Goal: Task Accomplishment & Management: Complete application form

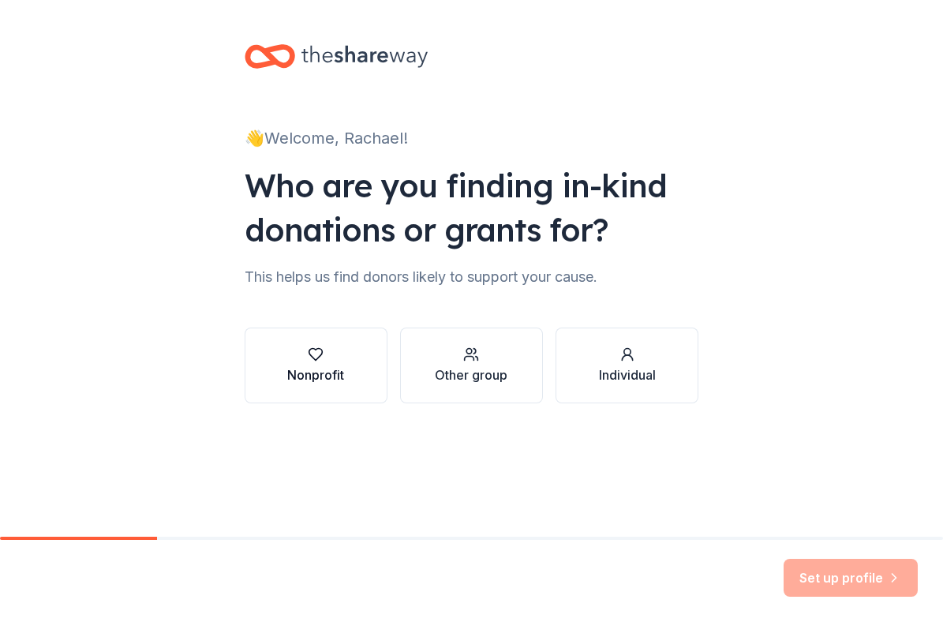
click at [333, 361] on div "button" at bounding box center [315, 354] width 57 height 16
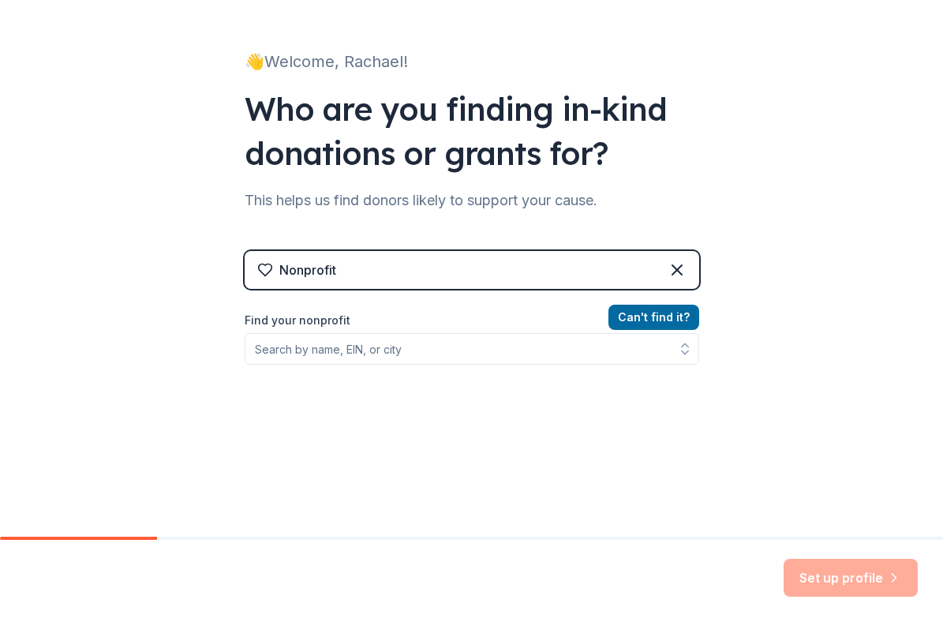
scroll to position [95, 0]
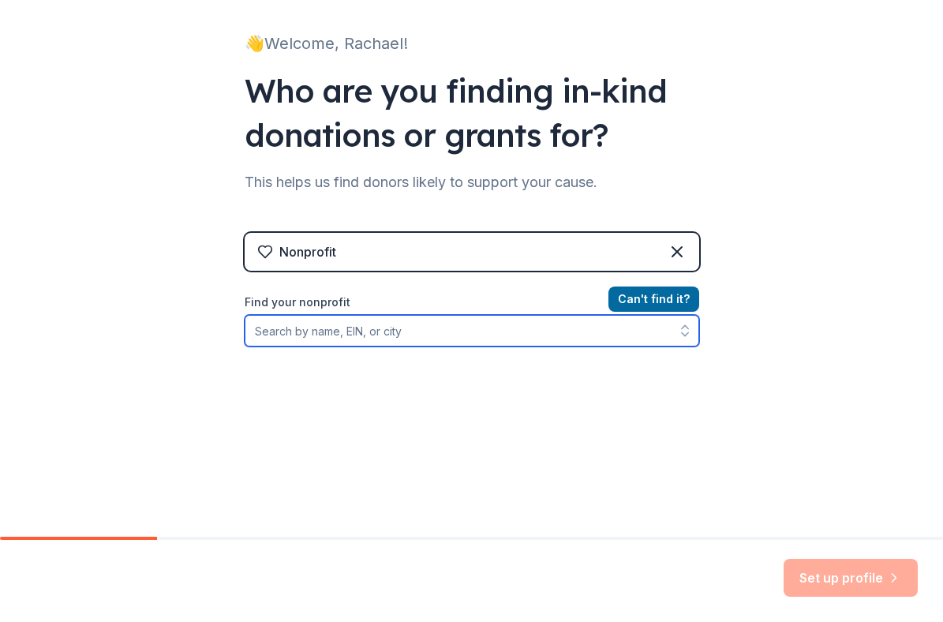
click at [441, 332] on input "Find your nonprofit" at bounding box center [472, 331] width 455 height 32
type input "grapefruit lab"
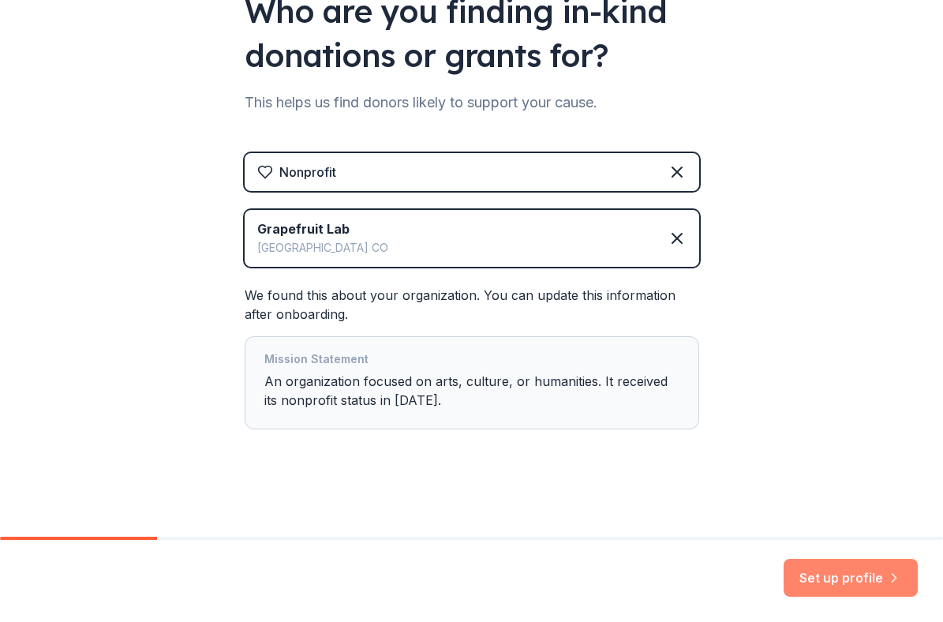
scroll to position [174, 0]
click at [836, 576] on button "Set up profile" at bounding box center [851, 578] width 134 height 38
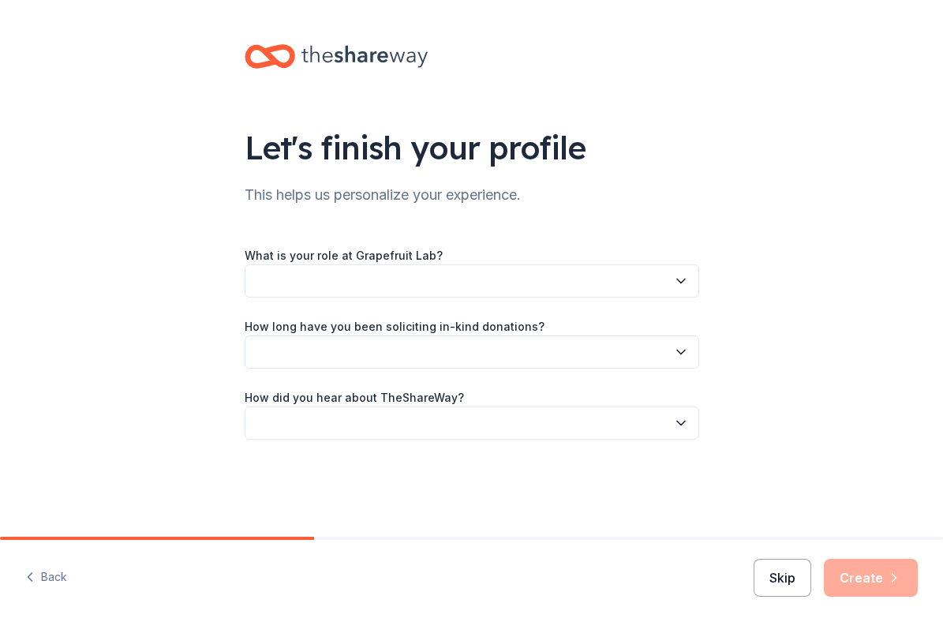
click at [780, 573] on button "Skip" at bounding box center [783, 578] width 58 height 38
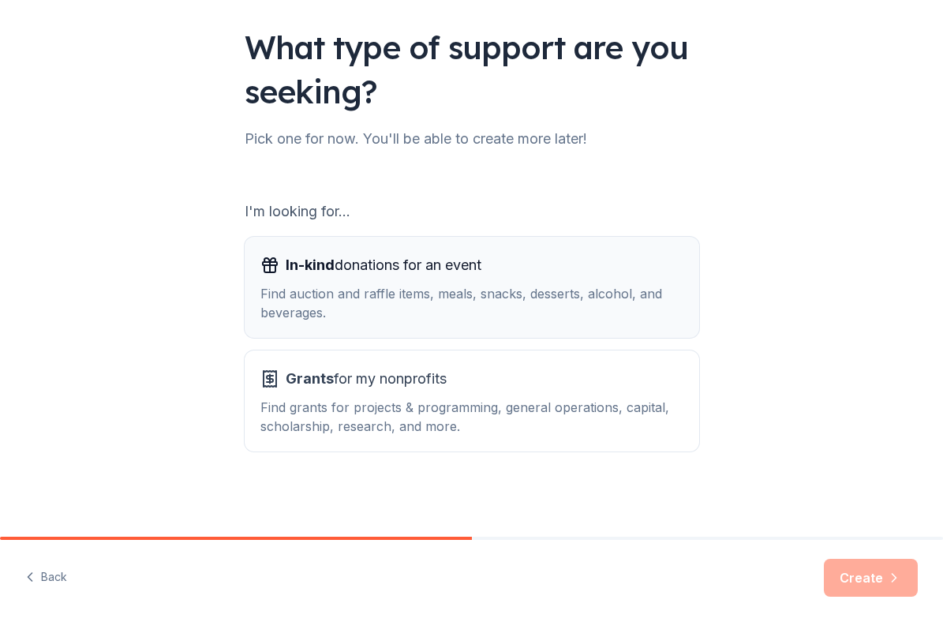
scroll to position [100, 0]
click at [541, 286] on div "Find auction and raffle items, meals, snacks, desserts, alcohol, and beverages." at bounding box center [471, 303] width 423 height 38
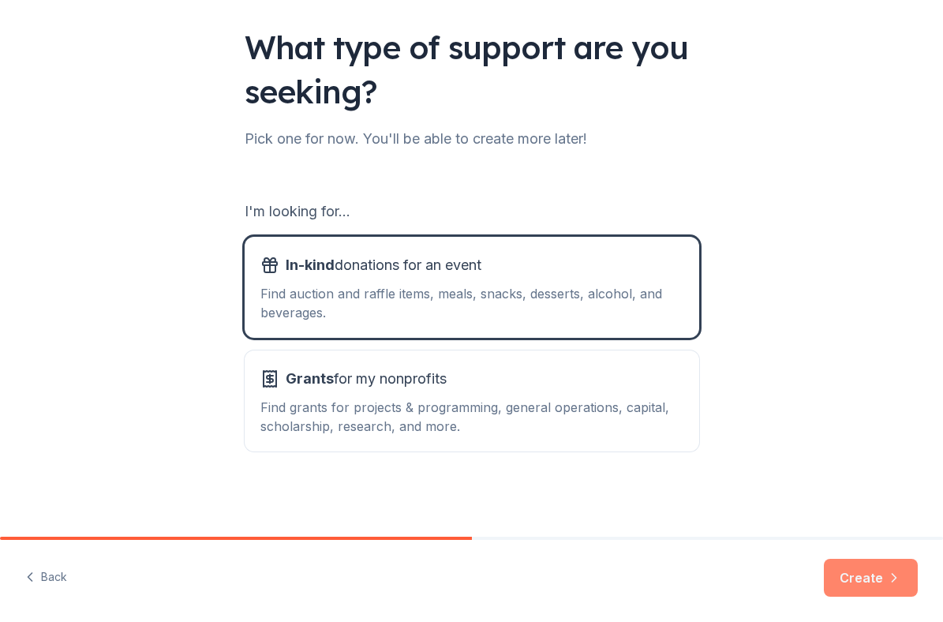
click at [860, 574] on button "Create" at bounding box center [871, 578] width 94 height 38
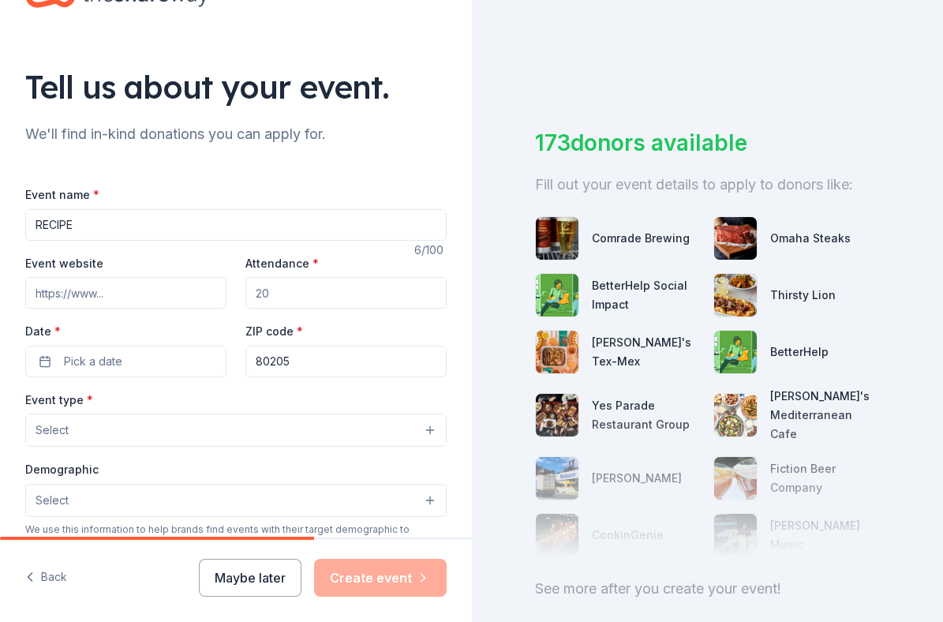
scroll to position [66, 0]
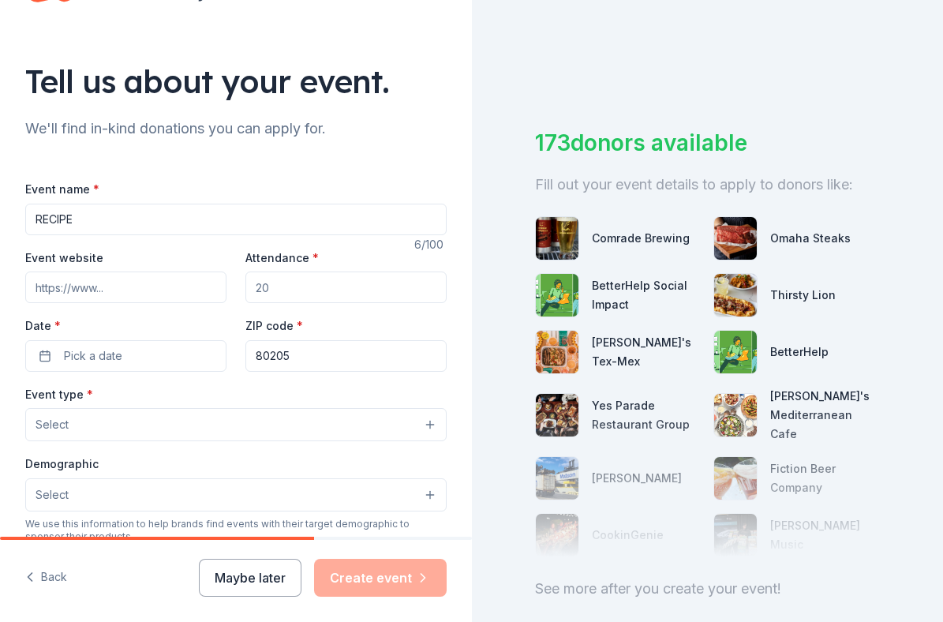
type input "RECIPE"
click at [226, 256] on div "Event website Attendance * Date * Pick a date ZIP code * 80205" at bounding box center [235, 310] width 421 height 124
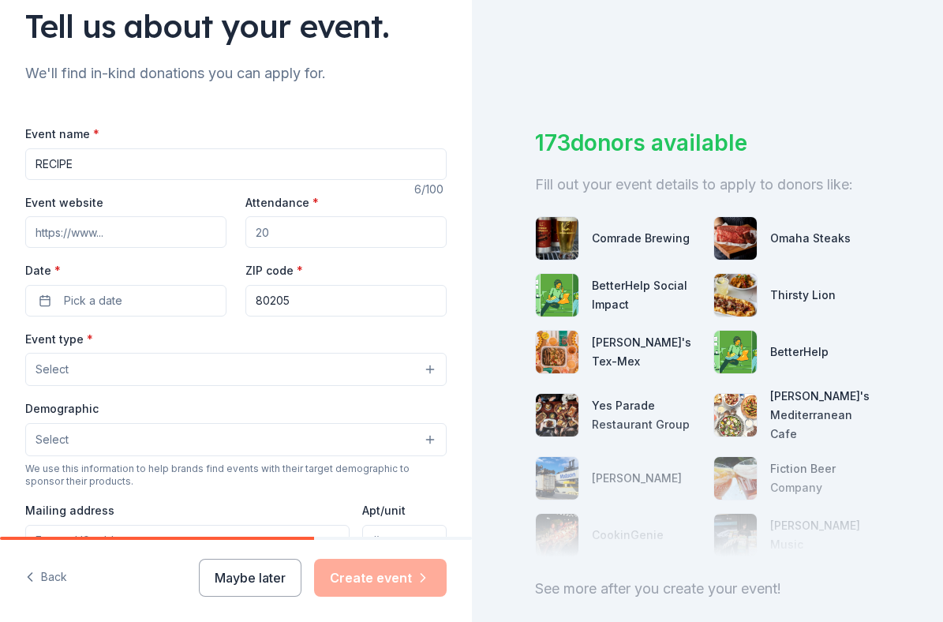
scroll to position [0, 0]
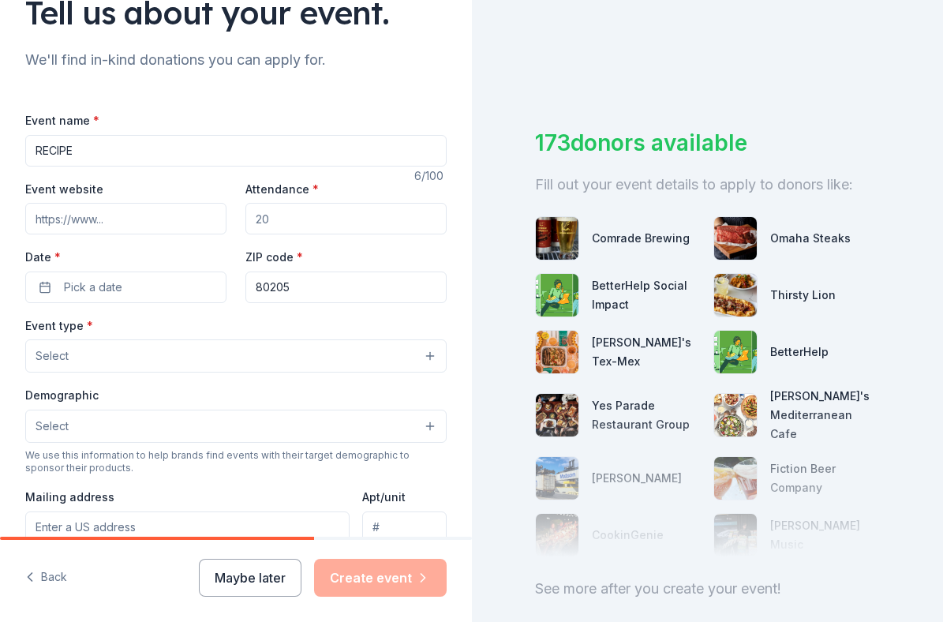
click at [284, 224] on input "Attendance *" at bounding box center [345, 219] width 201 height 32
type input "1"
type input "500"
click at [140, 284] on button "Pick a date" at bounding box center [125, 287] width 201 height 32
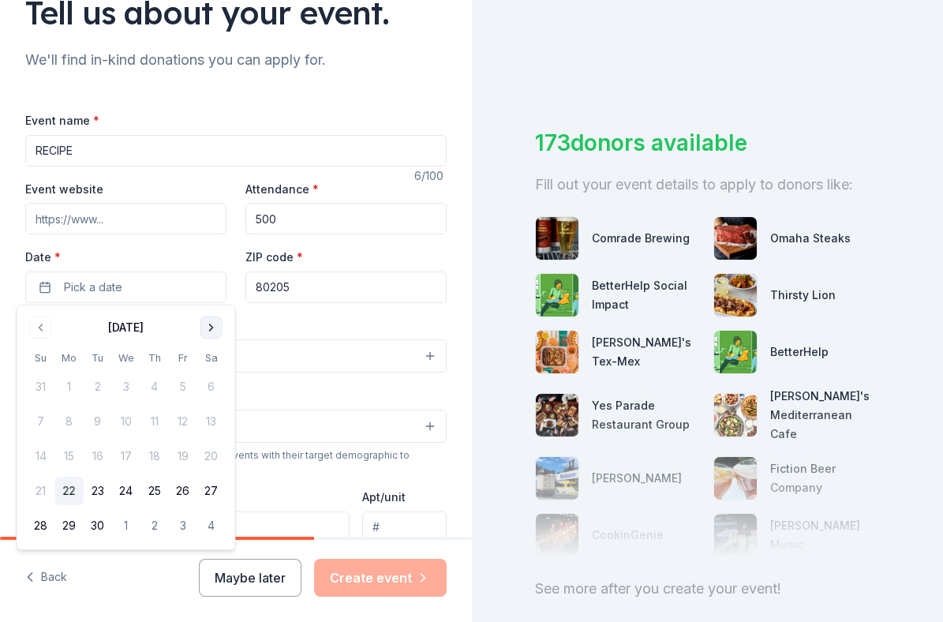
click at [212, 322] on button "Go to next month" at bounding box center [211, 327] width 22 height 22
click at [215, 458] on button "18" at bounding box center [211, 456] width 28 height 28
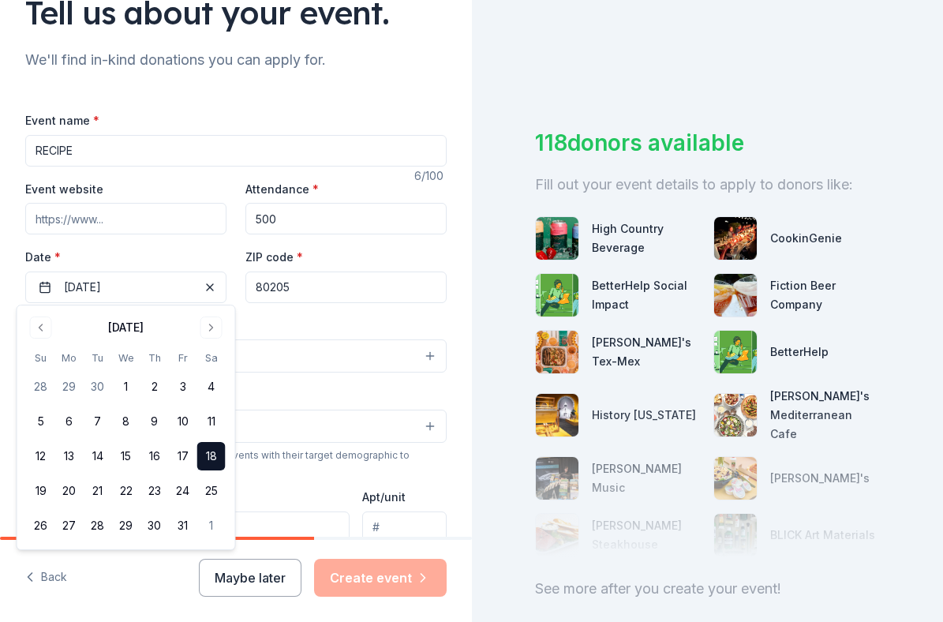
click at [228, 102] on div "Event name * RECIPE 6 /100 Event website Attendance * 500 Date * 10/18/2025 ZIP…" at bounding box center [235, 462] width 421 height 754
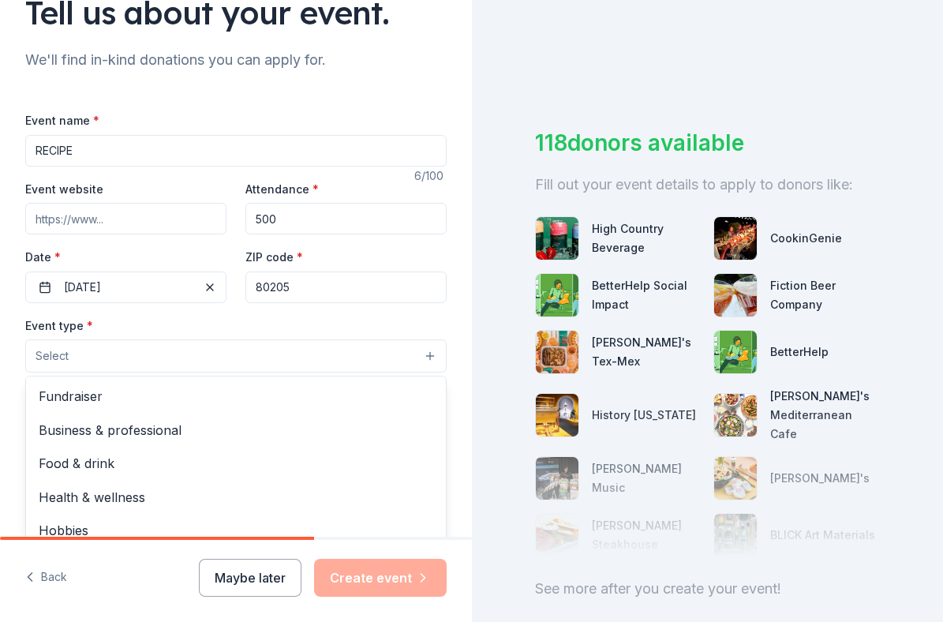
click at [213, 355] on button "Select" at bounding box center [235, 355] width 421 height 33
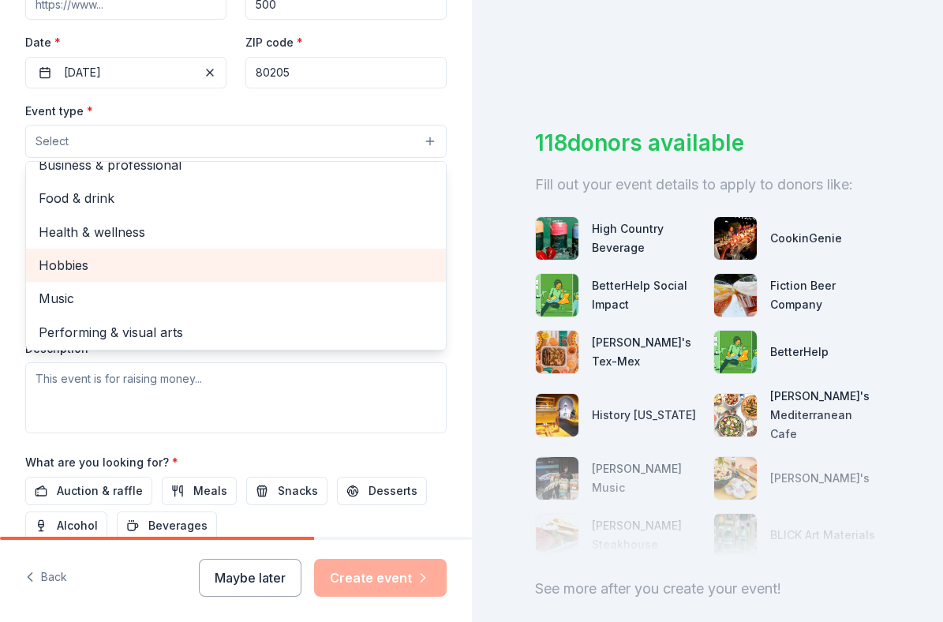
scroll to position [350, 0]
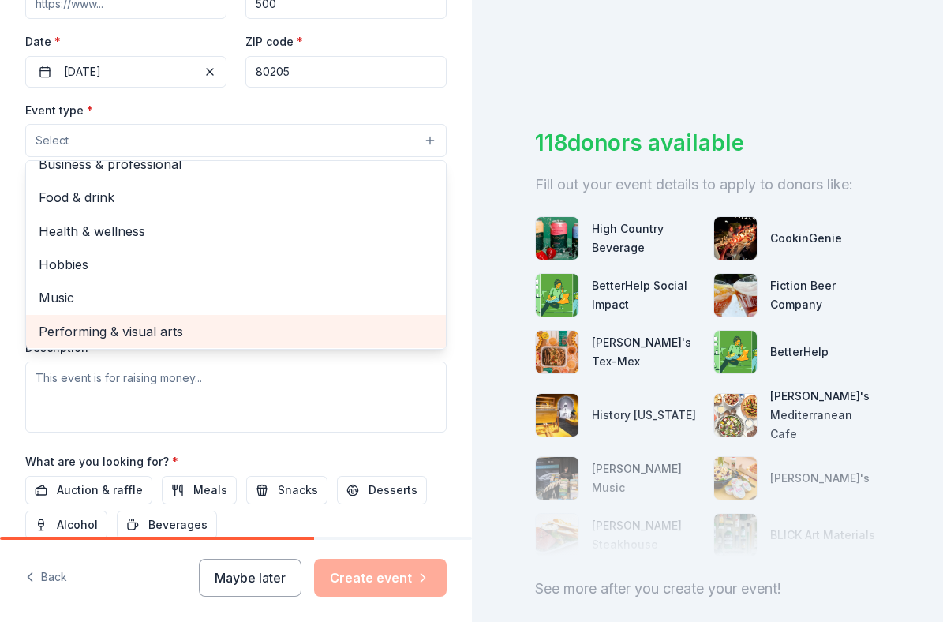
click at [159, 326] on span "Performing & visual arts" at bounding box center [236, 331] width 395 height 21
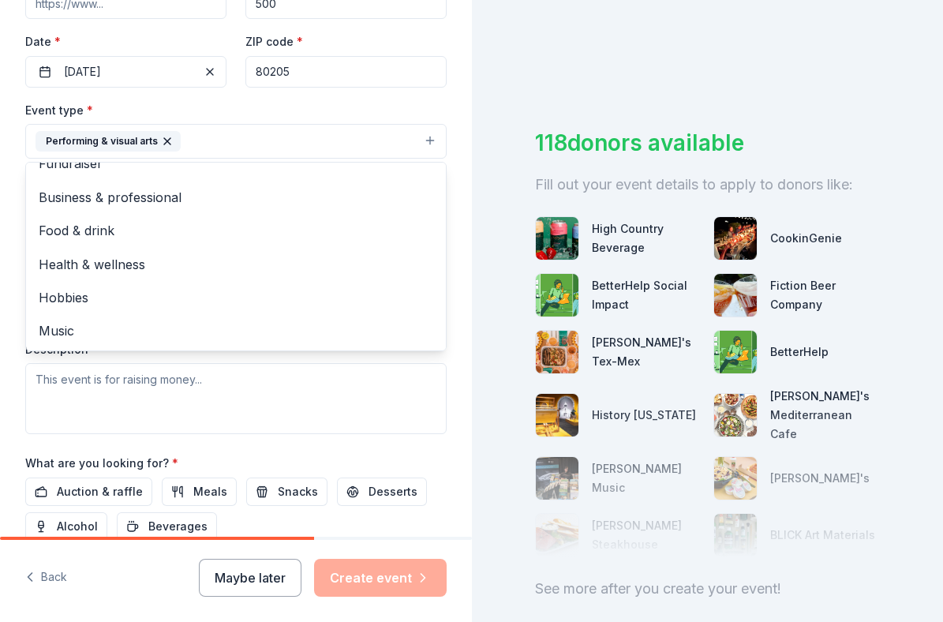
click at [271, 100] on div "Event type * Performing & visual arts Fundraiser Business & professional Food &…" at bounding box center [235, 129] width 421 height 59
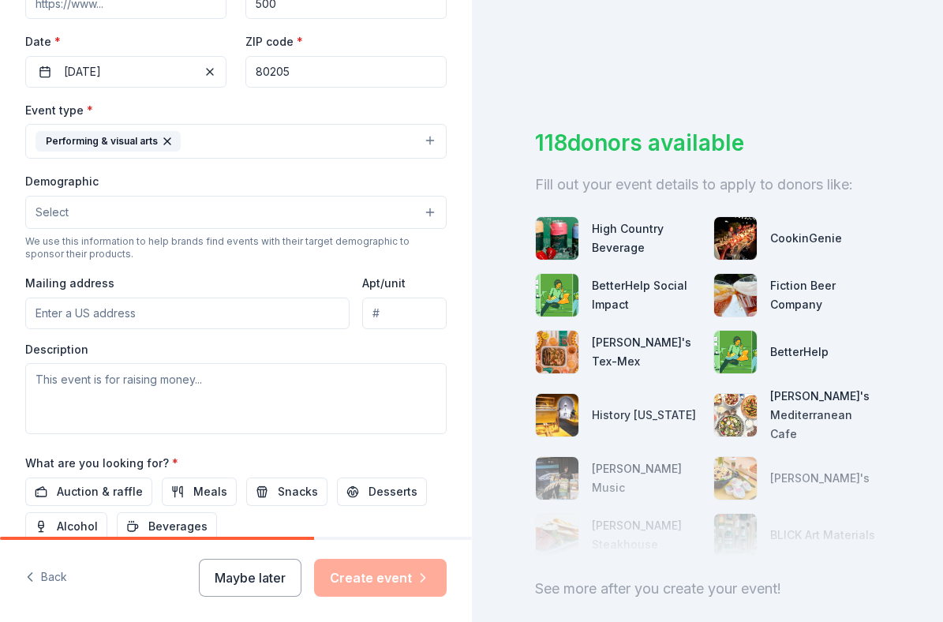
click at [219, 207] on button "Select" at bounding box center [235, 212] width 421 height 33
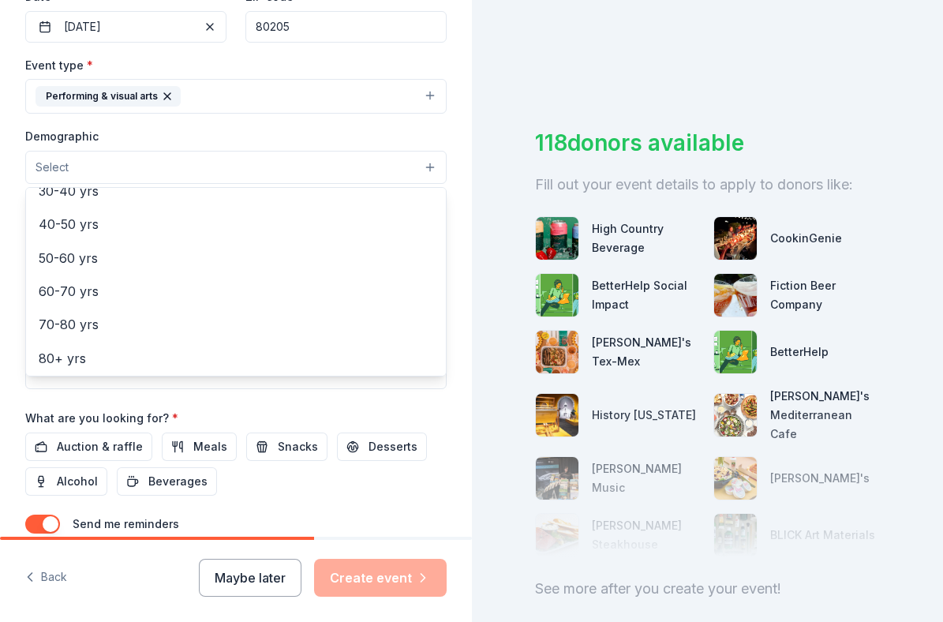
scroll to position [249, 0]
click at [219, 131] on div "Demographic Select All genders Mostly men Mostly women All ages 0-10 yrs 10-20 …" at bounding box center [235, 155] width 421 height 58
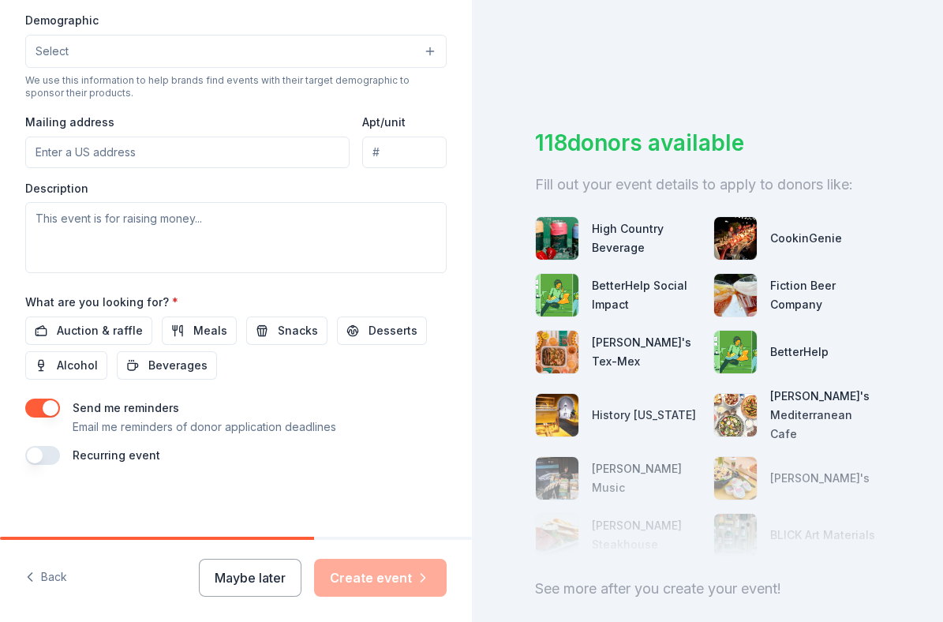
scroll to position [0, 0]
click at [282, 329] on span "Snacks" at bounding box center [298, 330] width 40 height 19
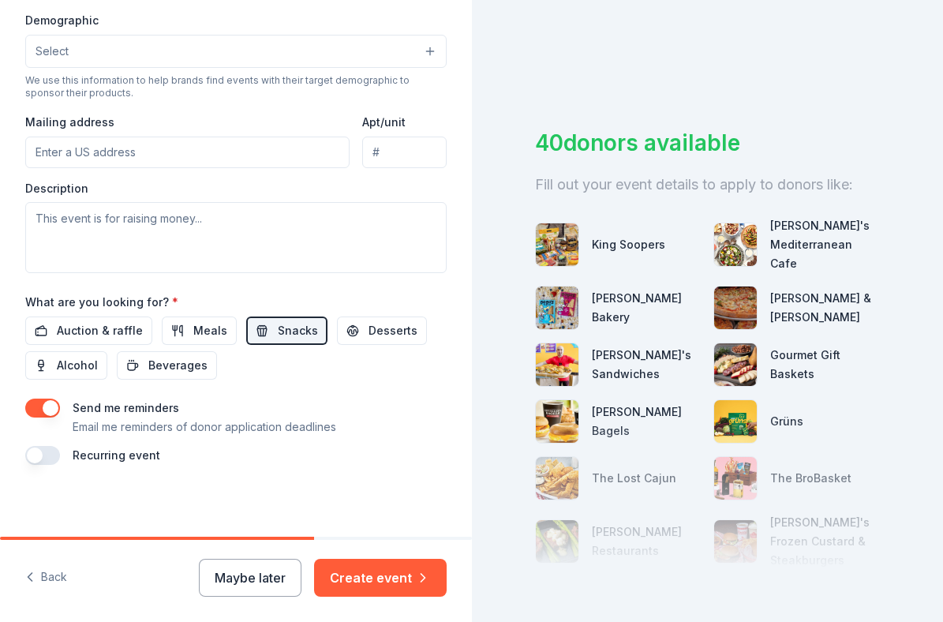
click at [45, 451] on button "button" at bounding box center [42, 455] width 35 height 19
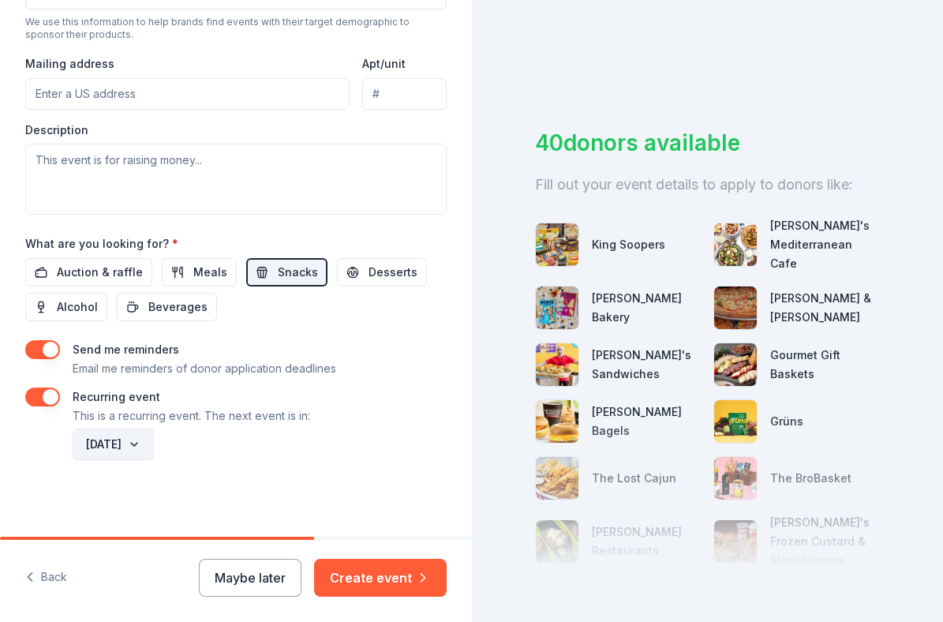
scroll to position [568, 0]
click at [154, 442] on button "October 2026" at bounding box center [113, 446] width 81 height 32
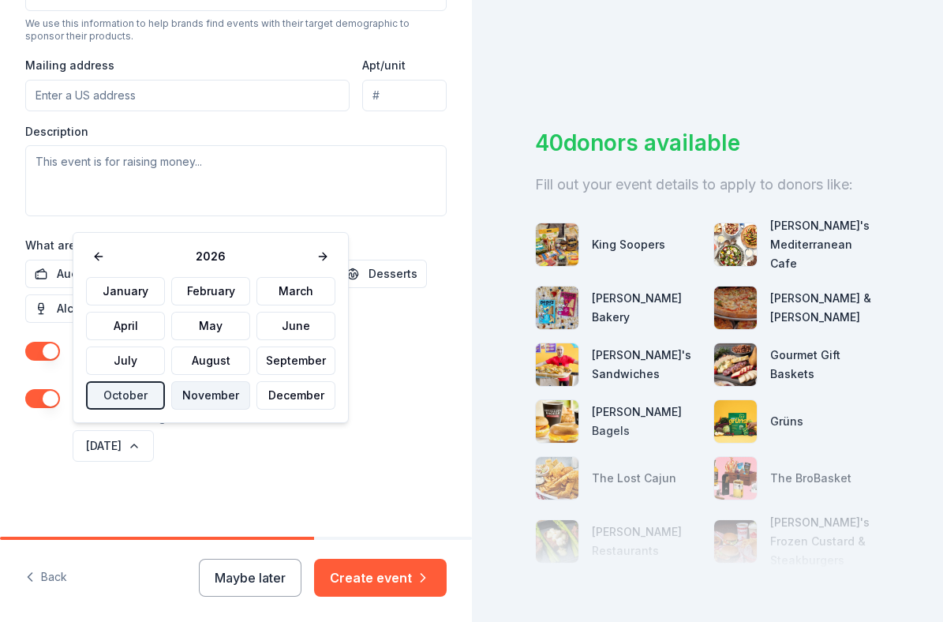
click at [201, 394] on button "November" at bounding box center [210, 395] width 79 height 28
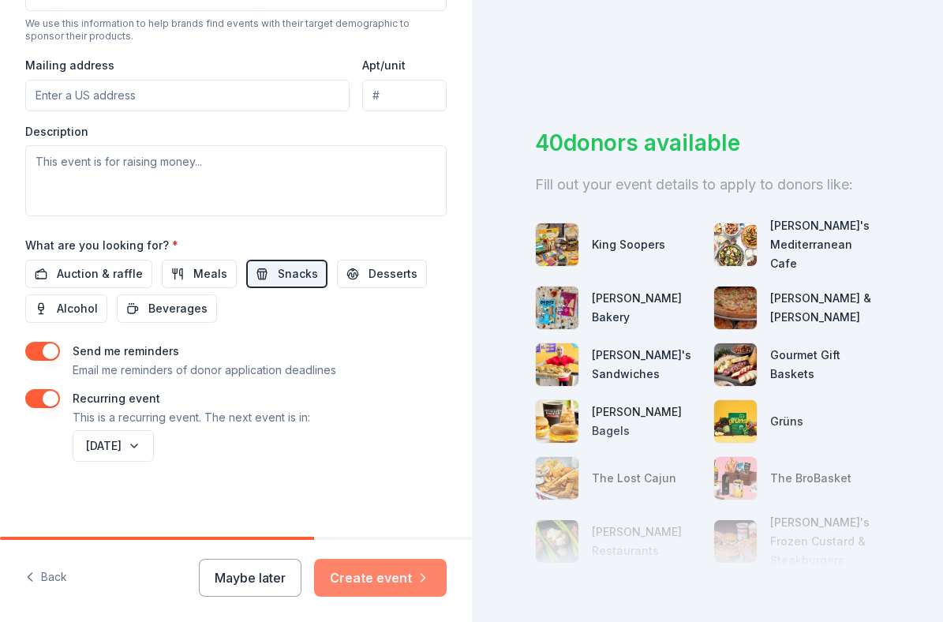
click at [372, 567] on button "Create event" at bounding box center [380, 578] width 133 height 38
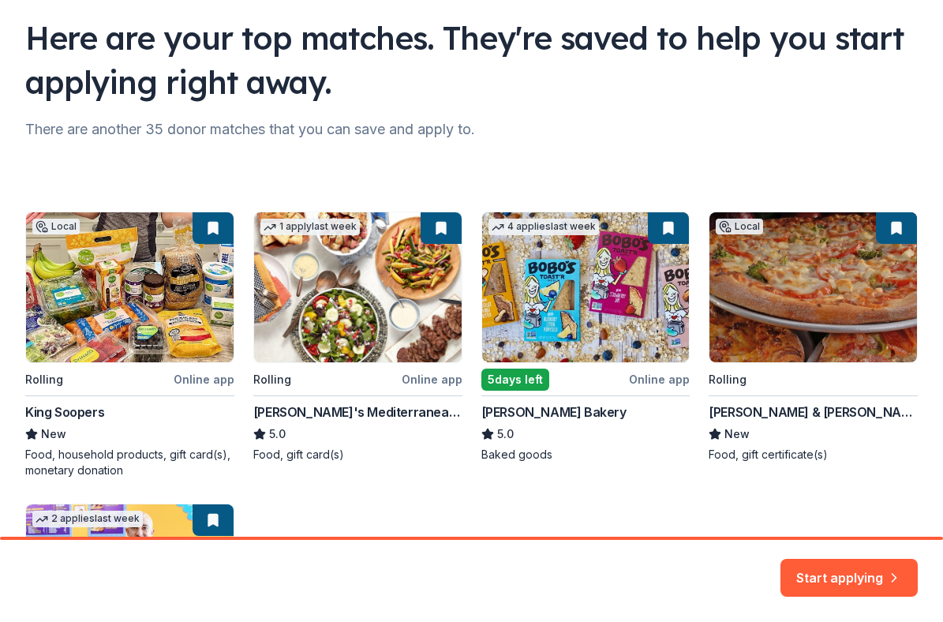
scroll to position [115, 0]
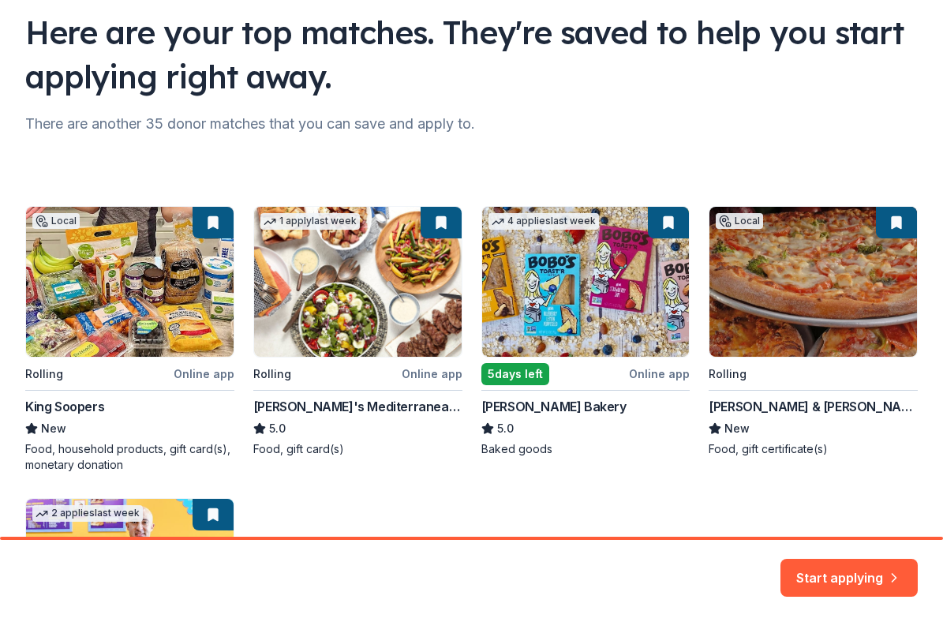
click at [561, 317] on div "Local Rolling Online app King Soopers New Food, household products, gift card(s…" at bounding box center [471, 477] width 892 height 543
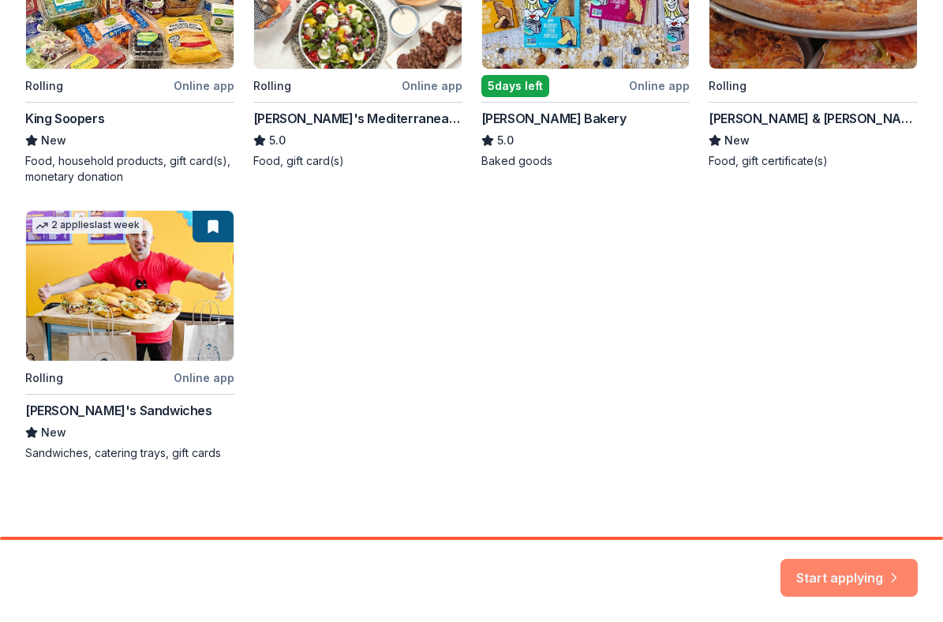
scroll to position [403, 0]
click at [815, 567] on button "Start applying" at bounding box center [848, 568] width 137 height 38
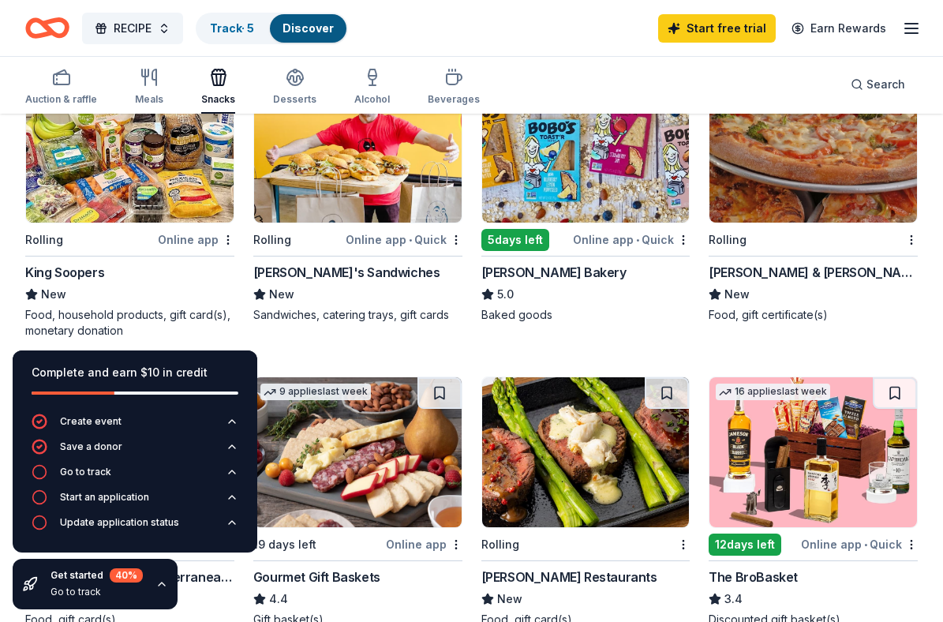
scroll to position [217, 0]
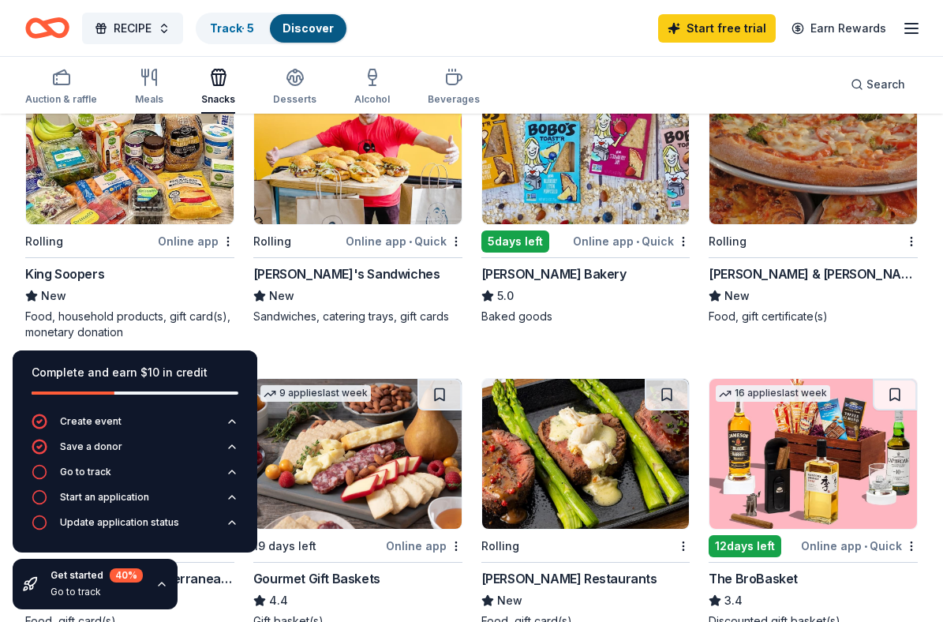
click at [582, 223] on img at bounding box center [586, 149] width 208 height 150
click at [209, 80] on icon "button" at bounding box center [218, 77] width 19 height 19
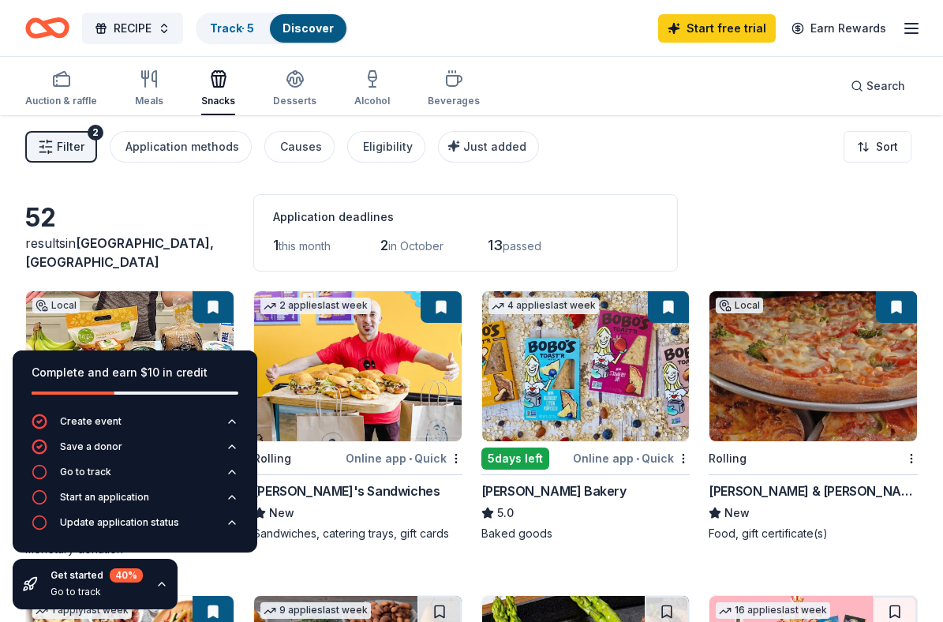
click at [215, 84] on icon "button" at bounding box center [218, 78] width 19 height 19
click at [67, 148] on span "Filter" at bounding box center [71, 146] width 28 height 19
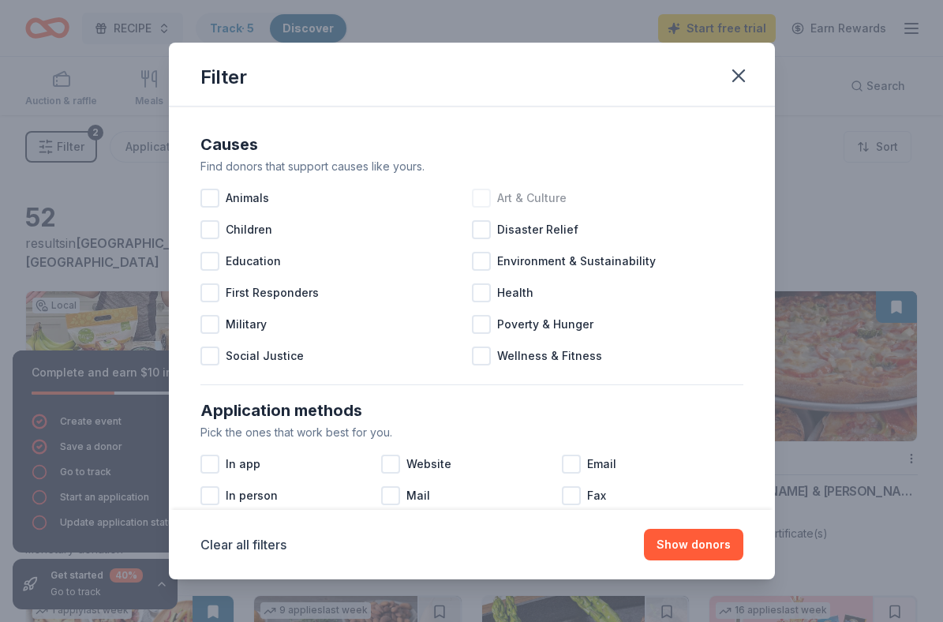
click at [479, 194] on div at bounding box center [481, 198] width 19 height 19
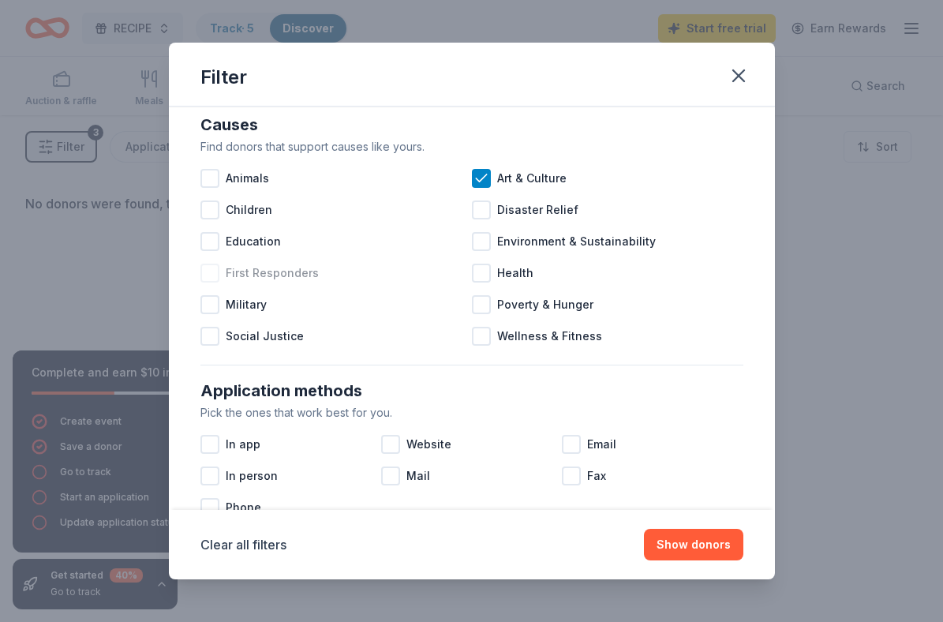
scroll to position [33, 0]
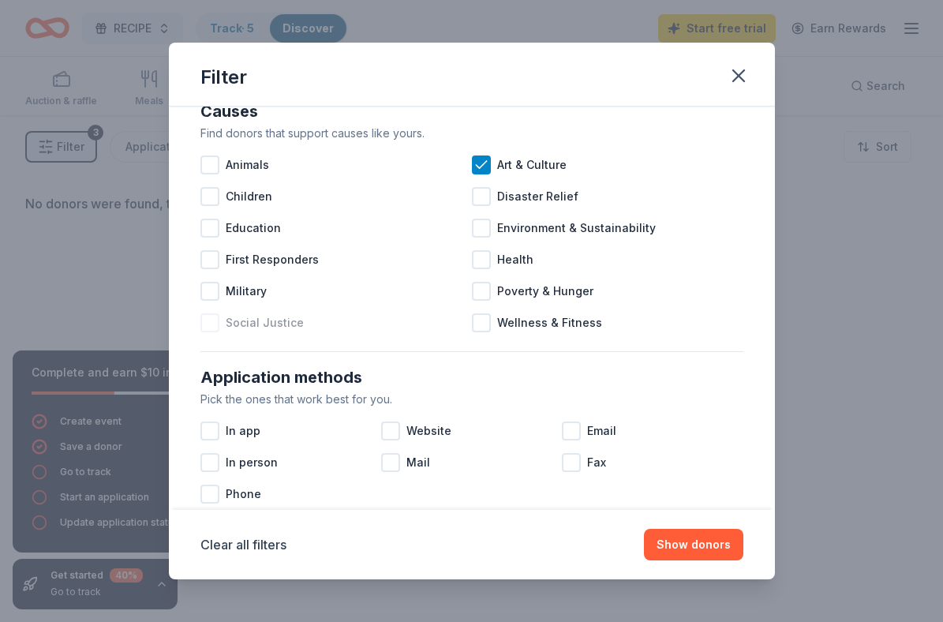
click at [210, 319] on div at bounding box center [209, 322] width 19 height 19
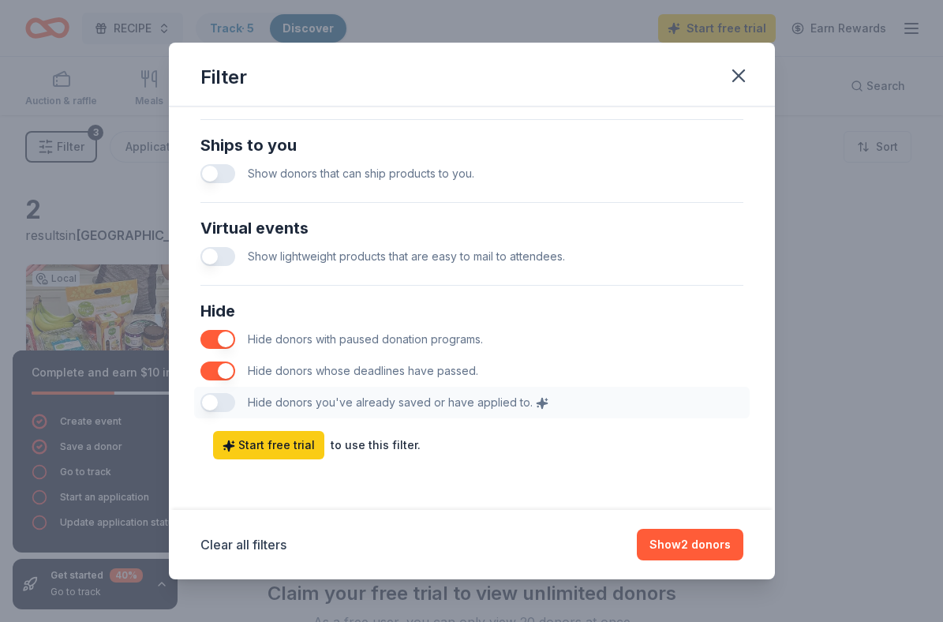
scroll to position [744, 0]
click at [740, 77] on icon "button" at bounding box center [738, 75] width 11 height 11
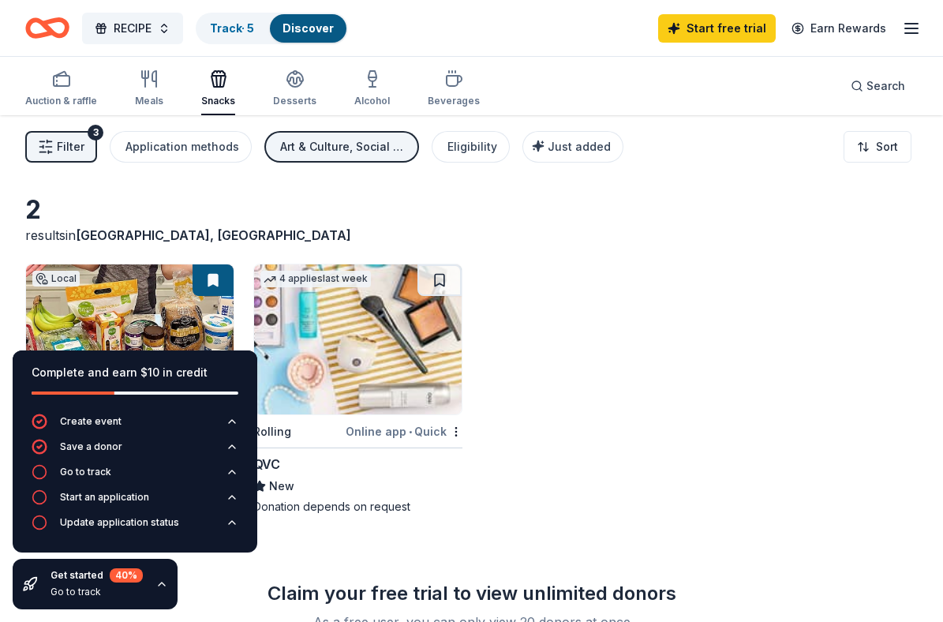
scroll to position [0, 0]
click at [332, 143] on div "Art & Culture, Social Justice" at bounding box center [343, 146] width 126 height 19
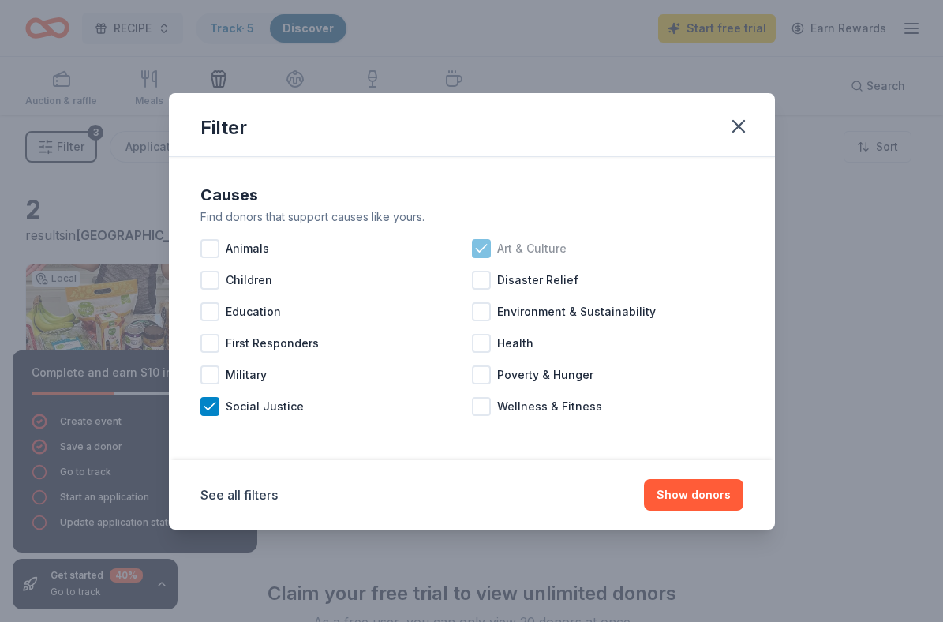
click at [479, 250] on icon at bounding box center [481, 249] width 16 height 16
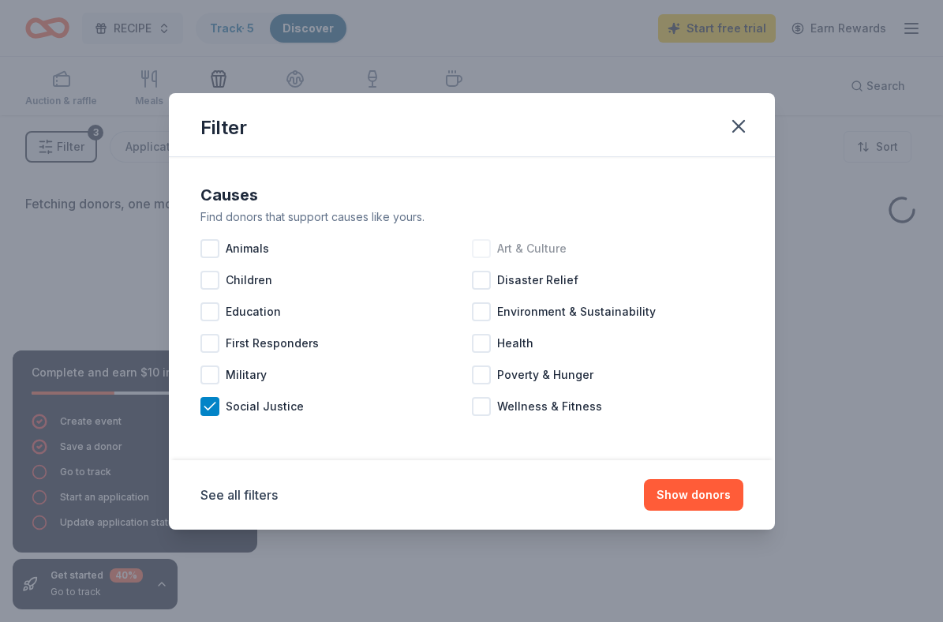
click at [200, 416] on div "Causes Find donors that support causes like yours. Animals Art & Culture Childr…" at bounding box center [472, 302] width 556 height 253
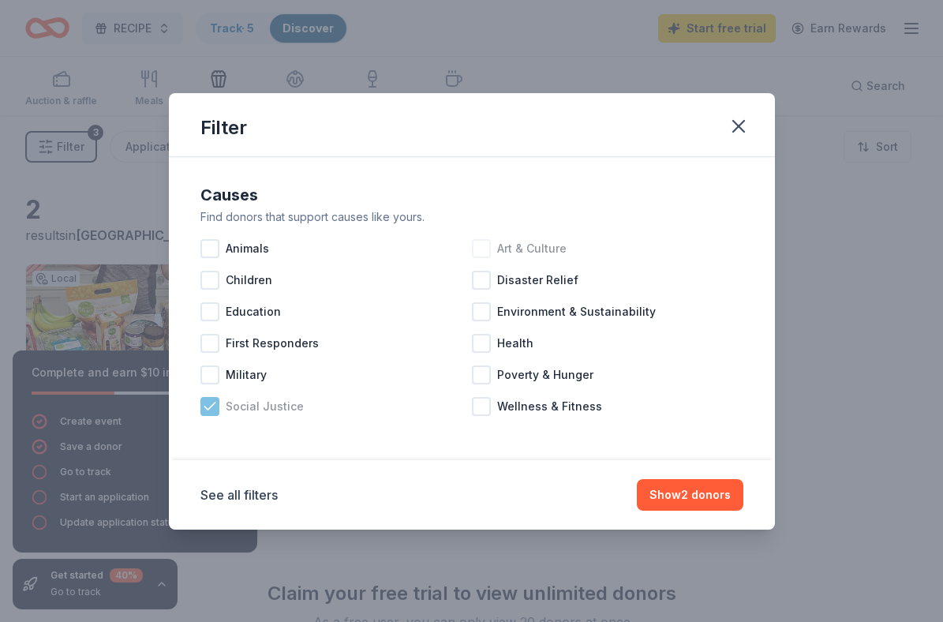
click at [210, 409] on icon at bounding box center [210, 406] width 16 height 16
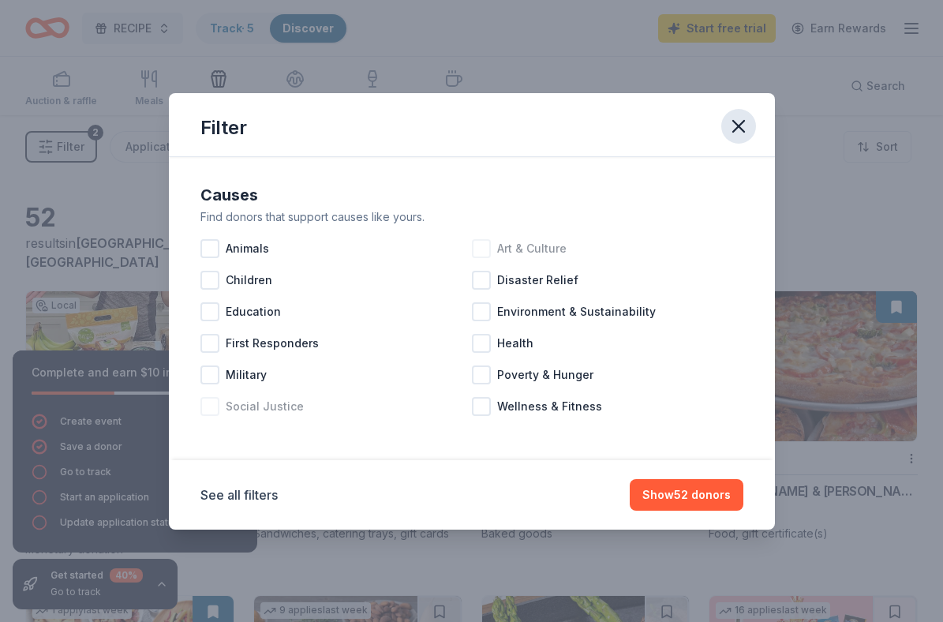
click at [732, 133] on icon "button" at bounding box center [739, 126] width 22 height 22
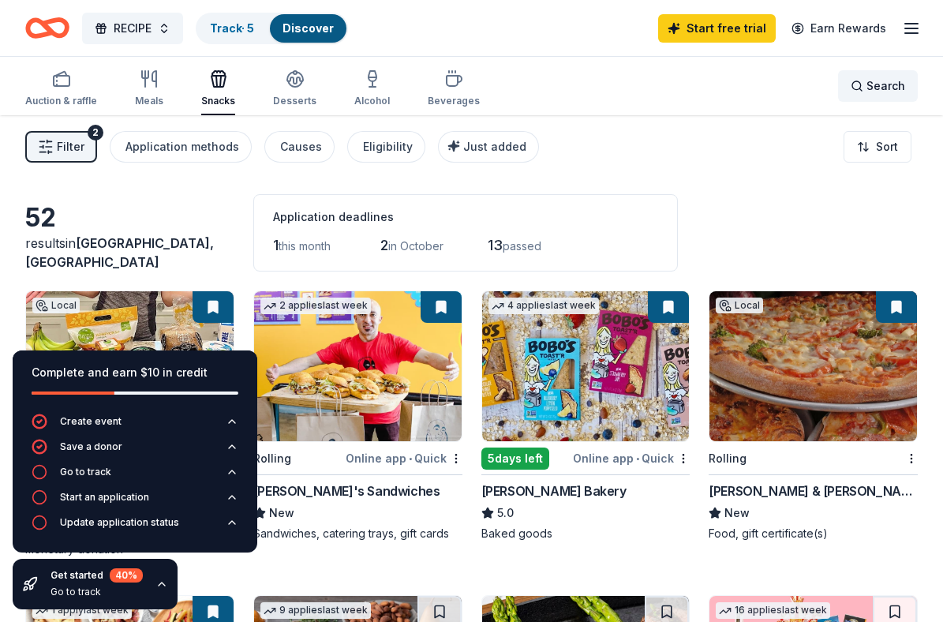
click at [870, 82] on span "Search" at bounding box center [885, 86] width 39 height 19
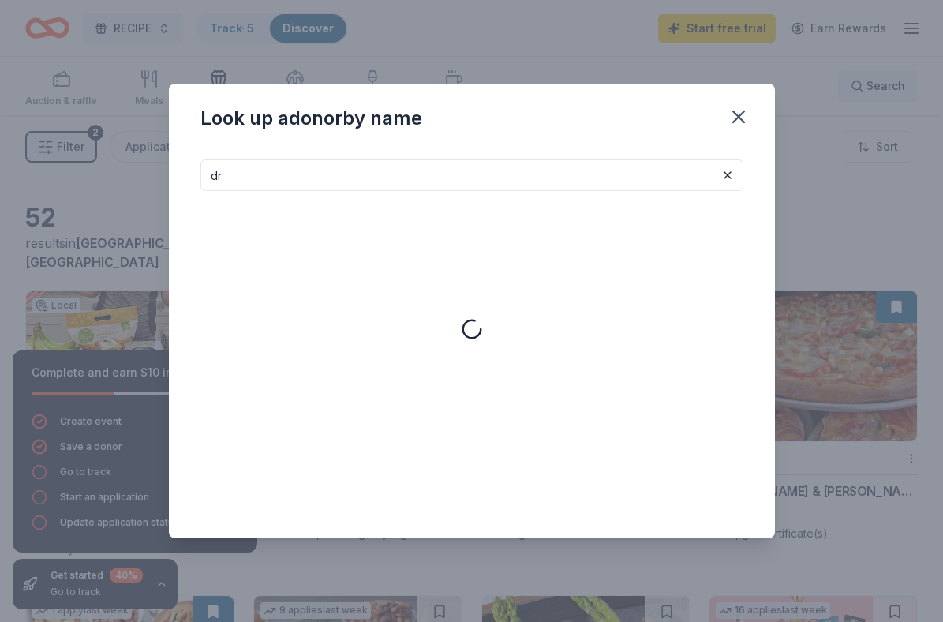
type input "d"
type input "b"
click at [739, 114] on icon "button" at bounding box center [738, 116] width 11 height 11
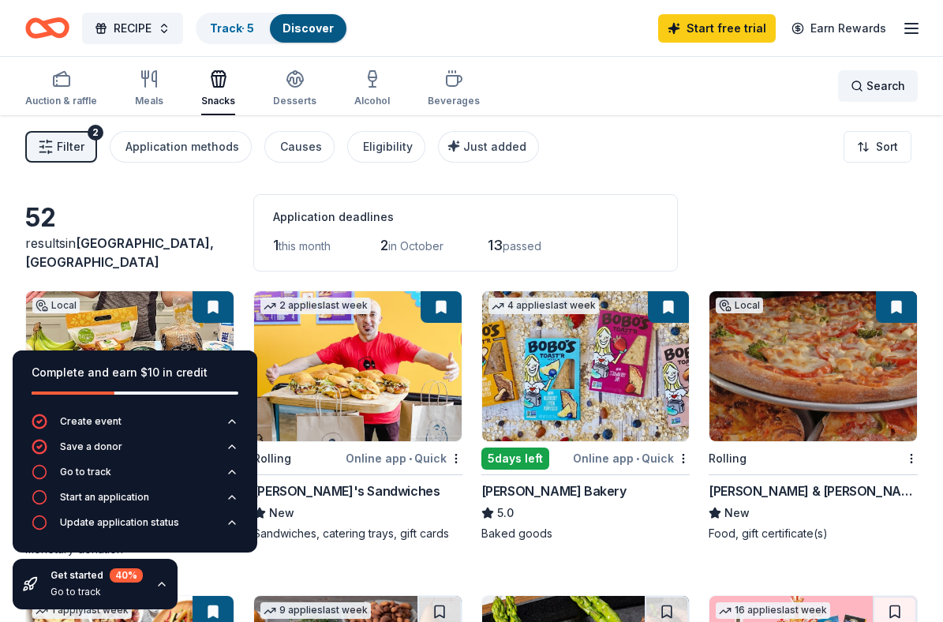
click at [858, 87] on div "Search" at bounding box center [878, 86] width 54 height 19
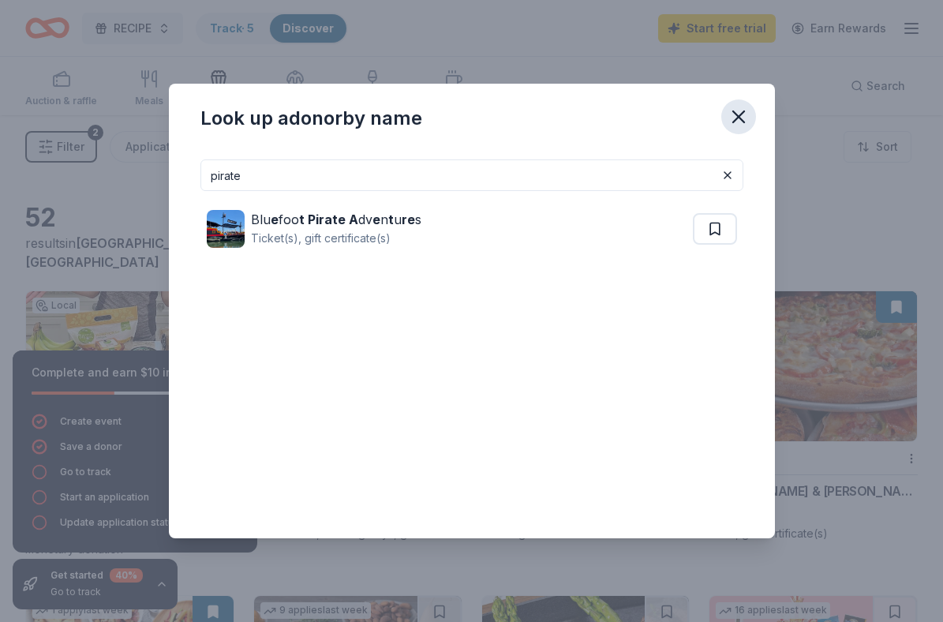
type input "pirate"
click at [739, 120] on icon "button" at bounding box center [739, 117] width 22 height 22
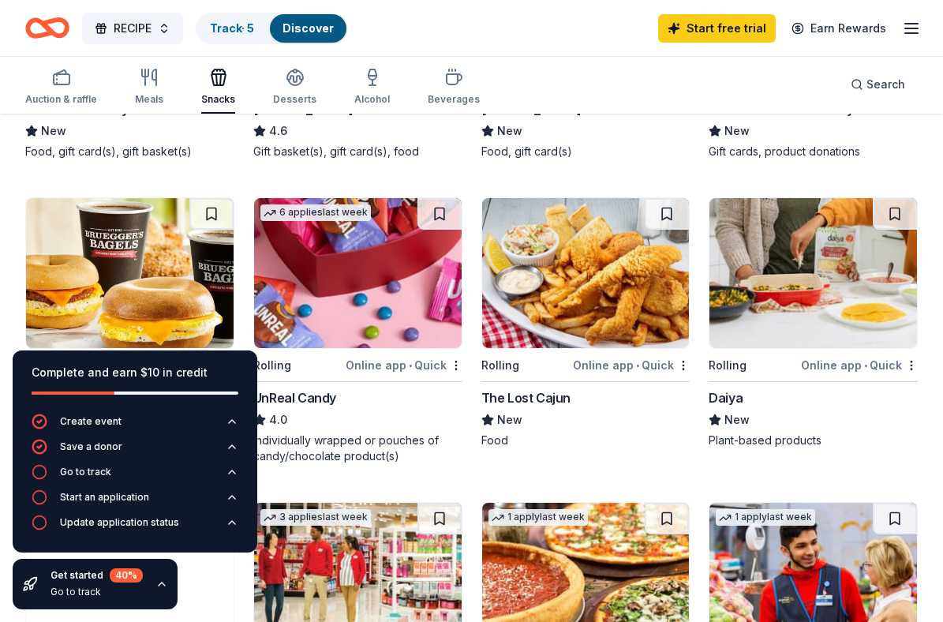
scroll to position [1021, 0]
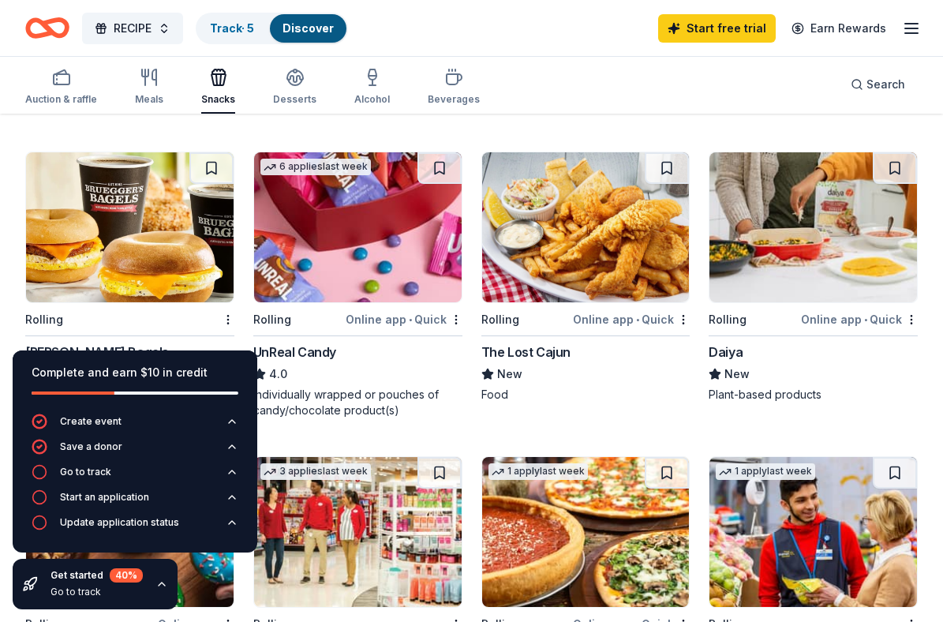
click at [297, 204] on img at bounding box center [358, 227] width 208 height 150
click at [87, 469] on div "Go to track" at bounding box center [85, 472] width 51 height 13
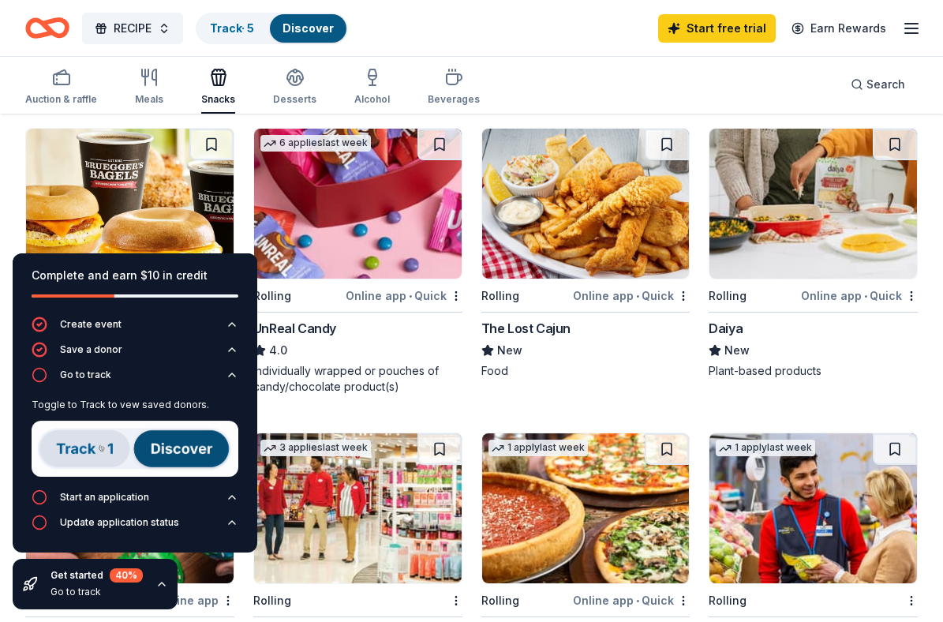
scroll to position [1046, 0]
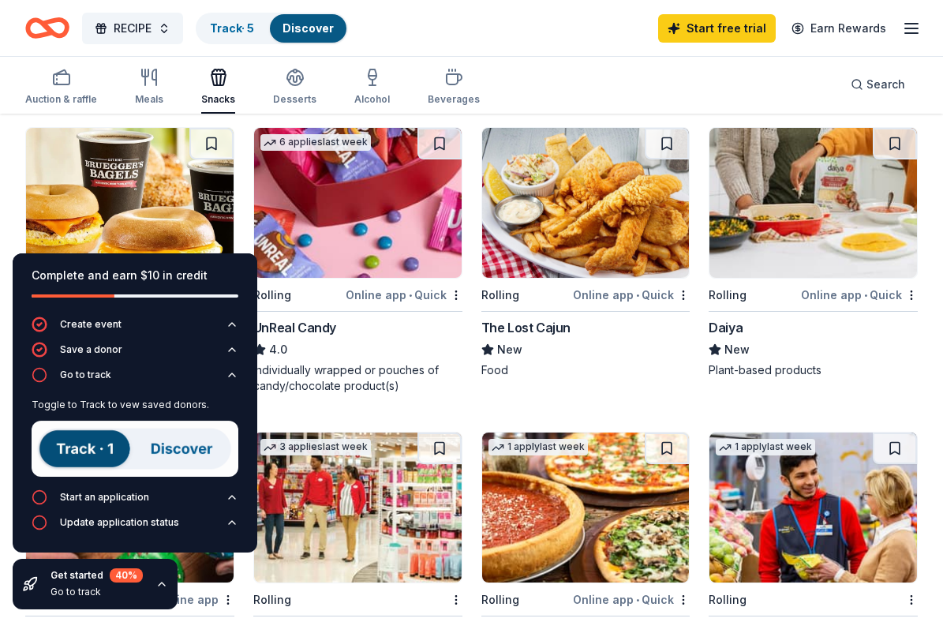
click at [91, 448] on img at bounding box center [135, 449] width 207 height 56
click at [81, 447] on img at bounding box center [135, 449] width 207 height 56
click at [93, 453] on img at bounding box center [135, 449] width 207 height 56
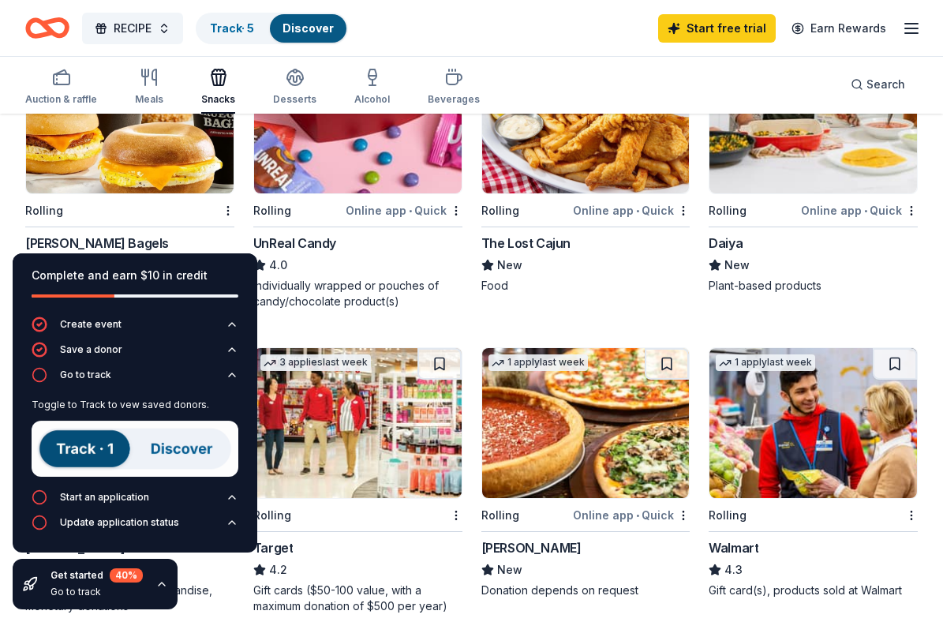
scroll to position [1132, 0]
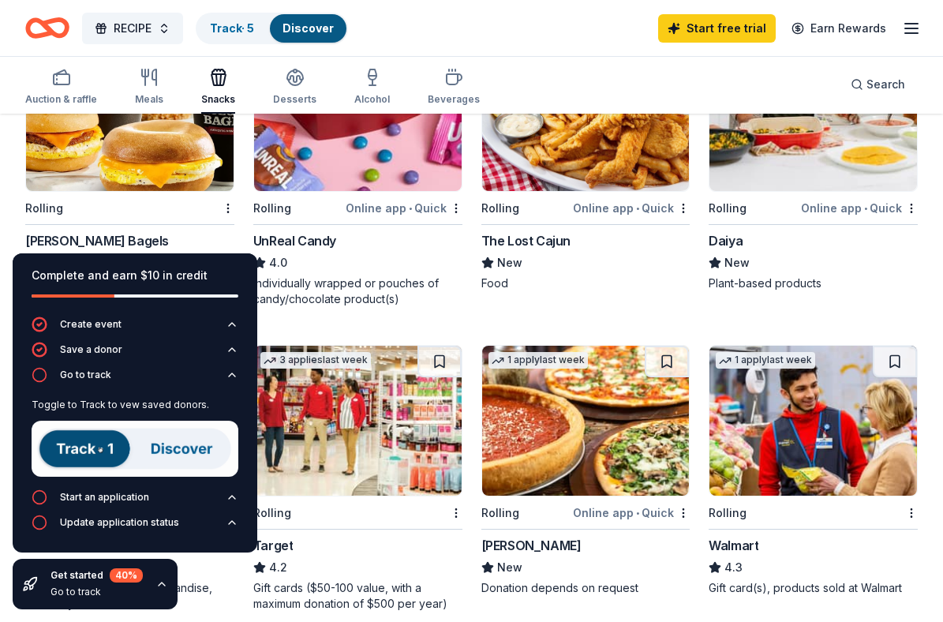
click at [74, 599] on div "Get started 40 % Go to track" at bounding box center [97, 584] width 92 height 32
click at [100, 583] on div "Get started 40 % Go to track" at bounding box center [97, 584] width 92 height 32
click at [164, 582] on icon "button" at bounding box center [161, 584] width 13 height 13
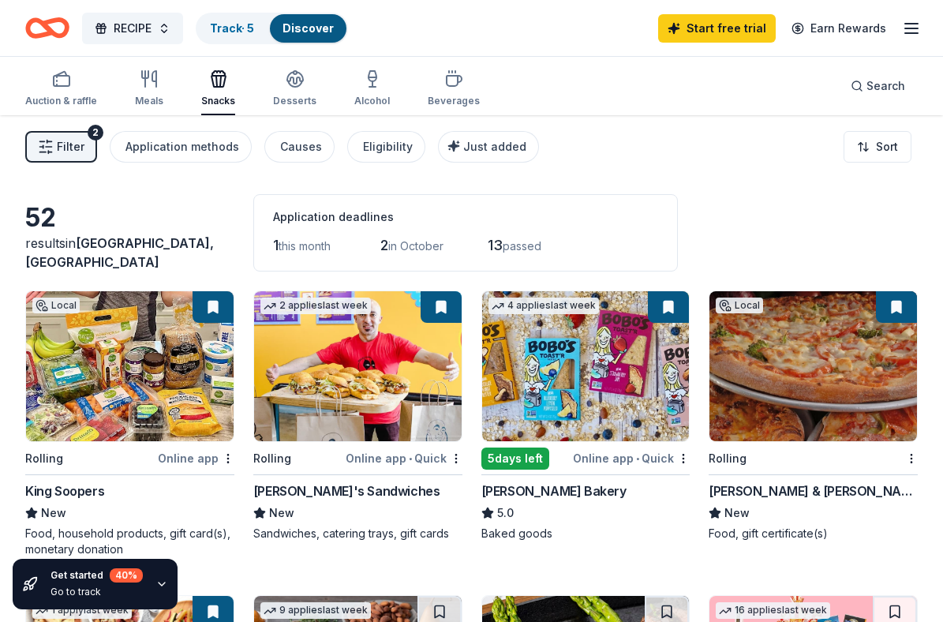
scroll to position [0, 0]
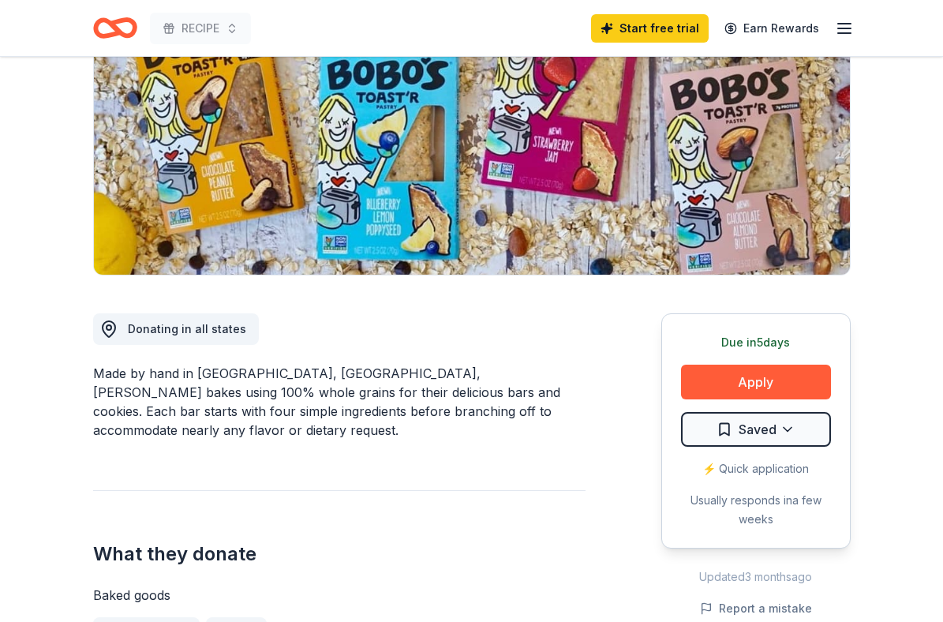
scroll to position [206, 0]
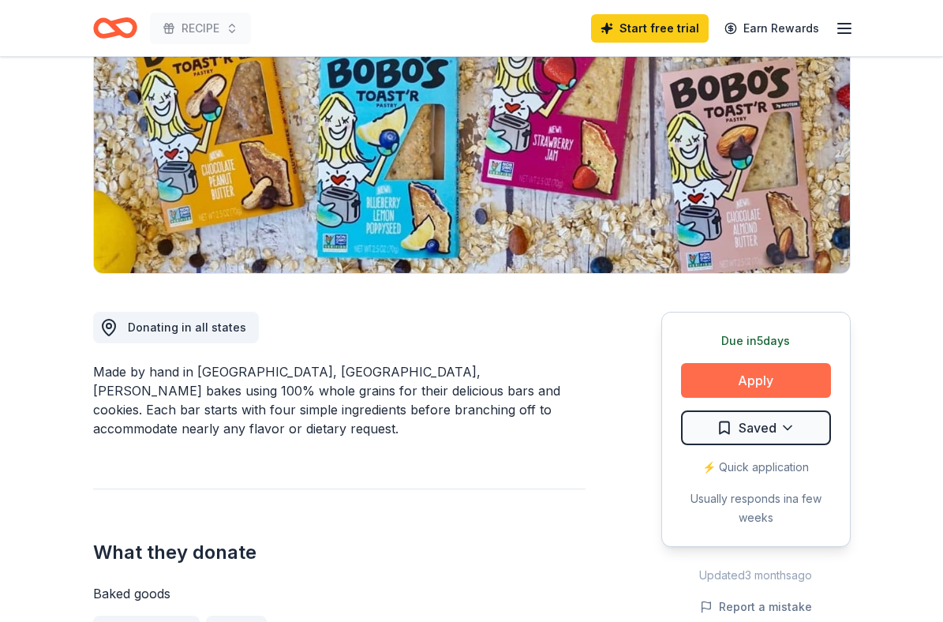
click at [731, 382] on button "Apply" at bounding box center [756, 380] width 150 height 35
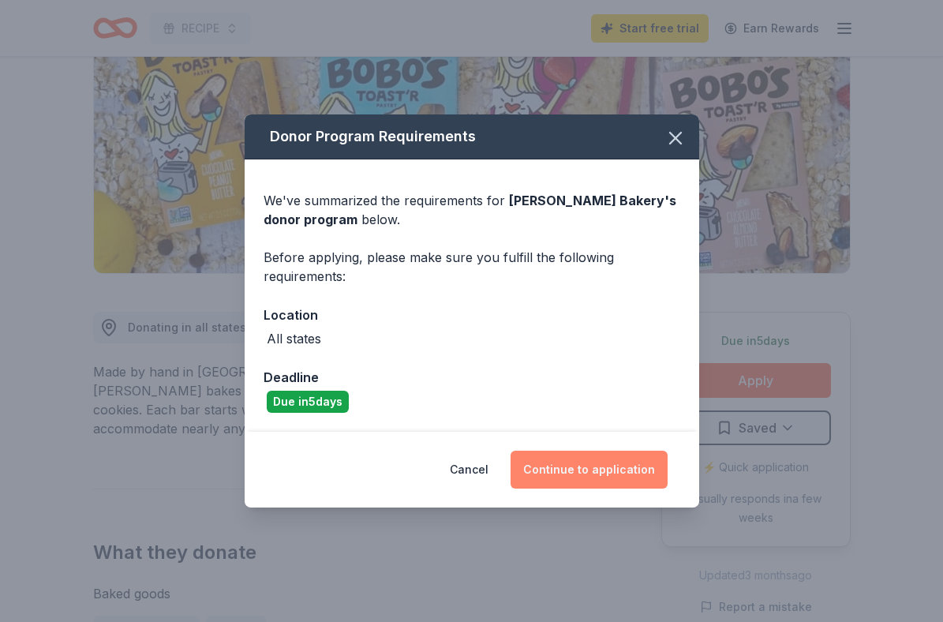
click at [595, 461] on button "Continue to application" at bounding box center [589, 470] width 157 height 38
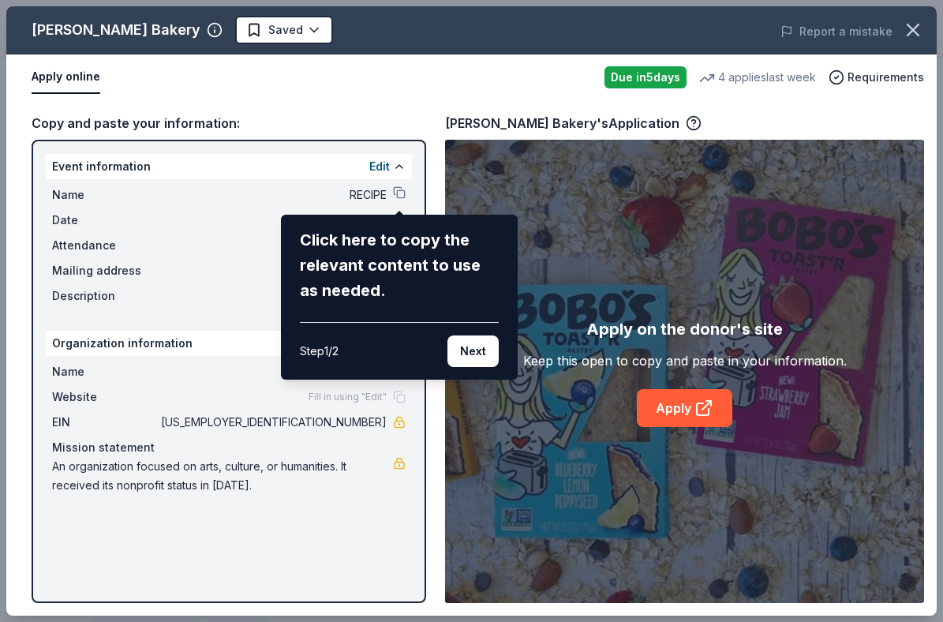
click at [399, 191] on div "Bobo's Bakery Saved Report a mistake Apply online Due in 5 days 4 applies last …" at bounding box center [471, 310] width 930 height 609
click at [467, 350] on button "Next" at bounding box center [472, 351] width 51 height 32
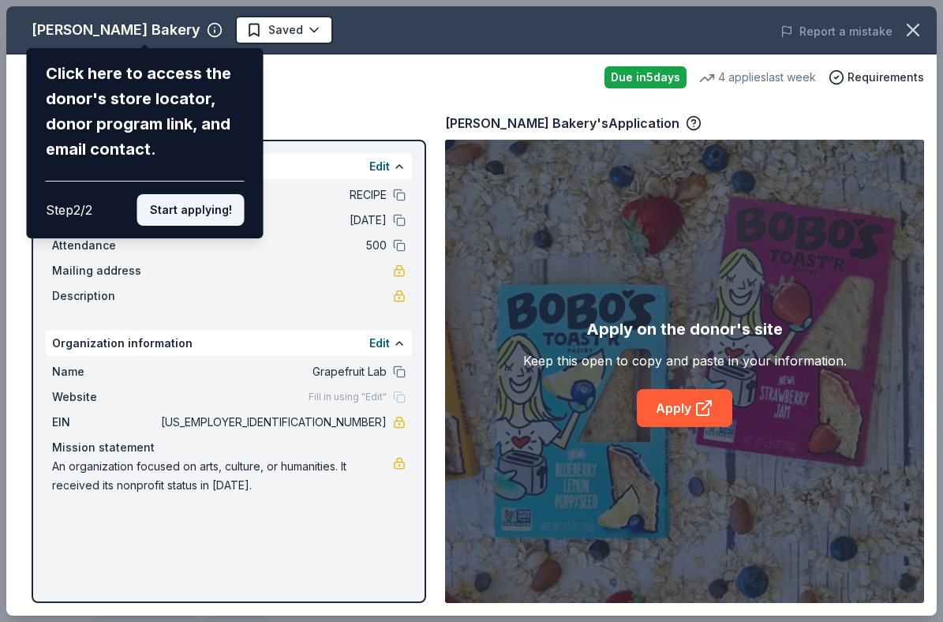
click at [187, 194] on button "Start applying!" at bounding box center [190, 210] width 107 height 32
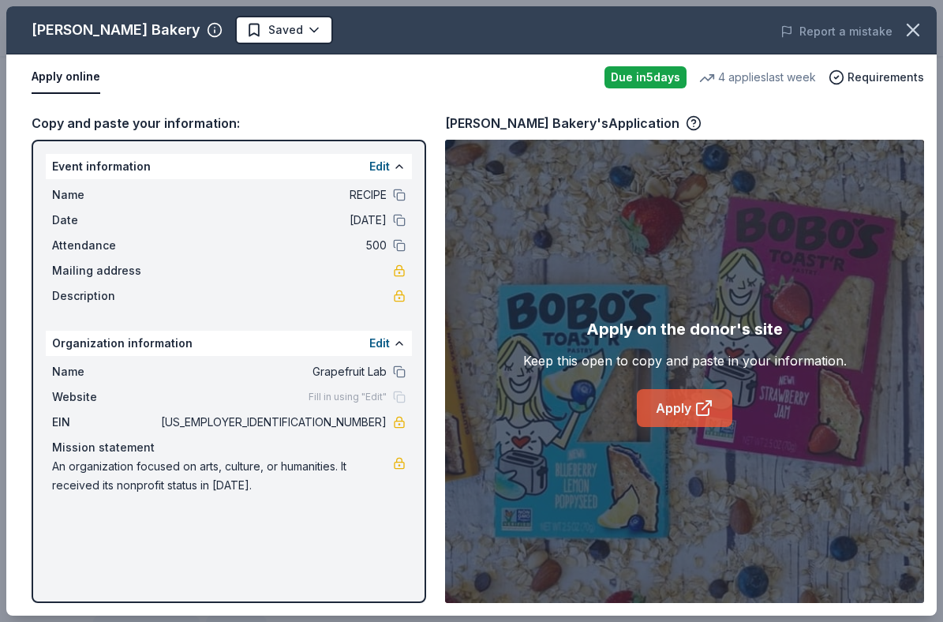
click at [663, 413] on link "Apply" at bounding box center [684, 408] width 95 height 38
click at [690, 404] on link "Apply" at bounding box center [684, 408] width 95 height 38
click at [669, 403] on link "Apply" at bounding box center [684, 408] width 95 height 38
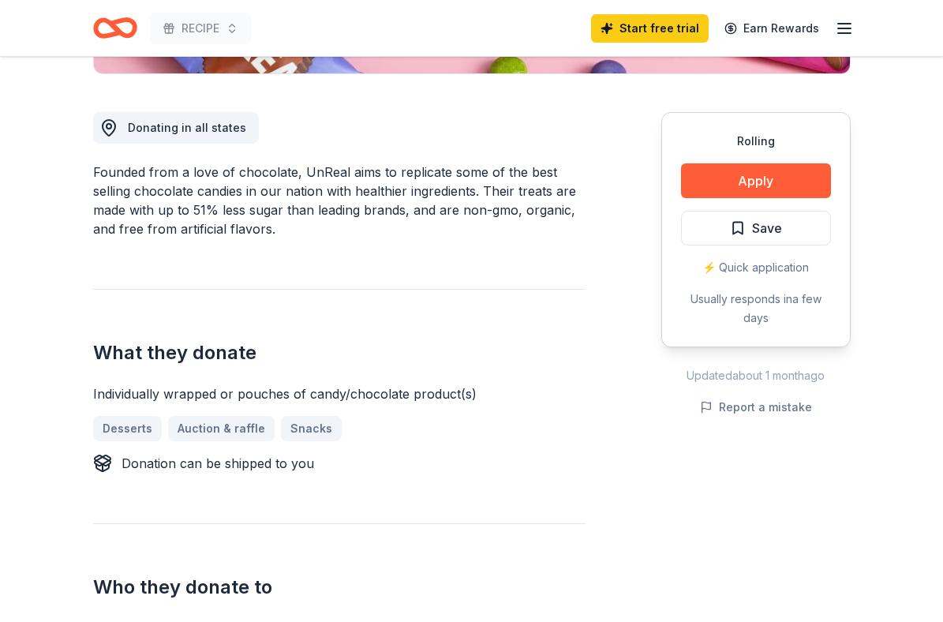
scroll to position [411, 0]
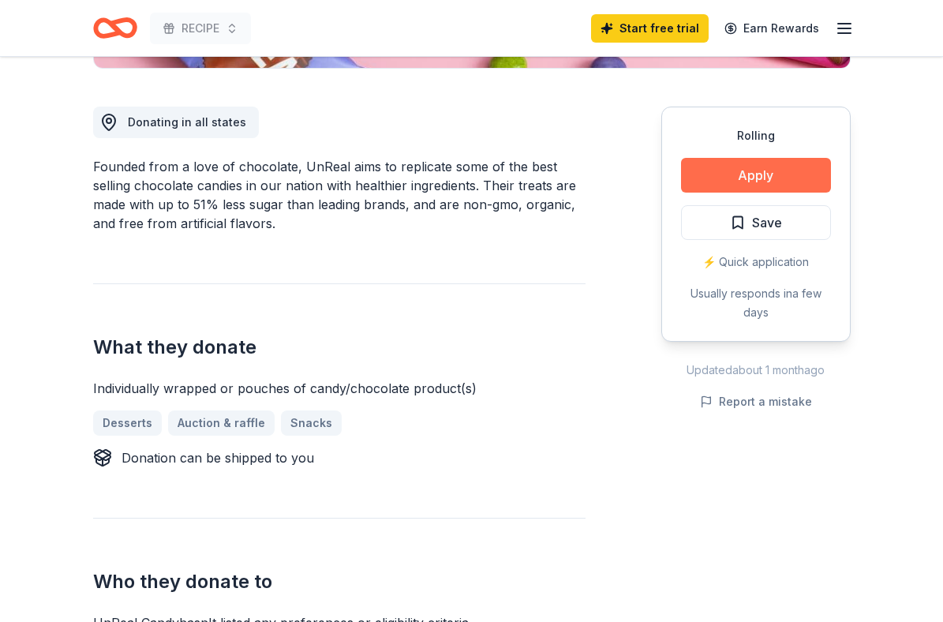
click at [725, 176] on button "Apply" at bounding box center [756, 175] width 150 height 35
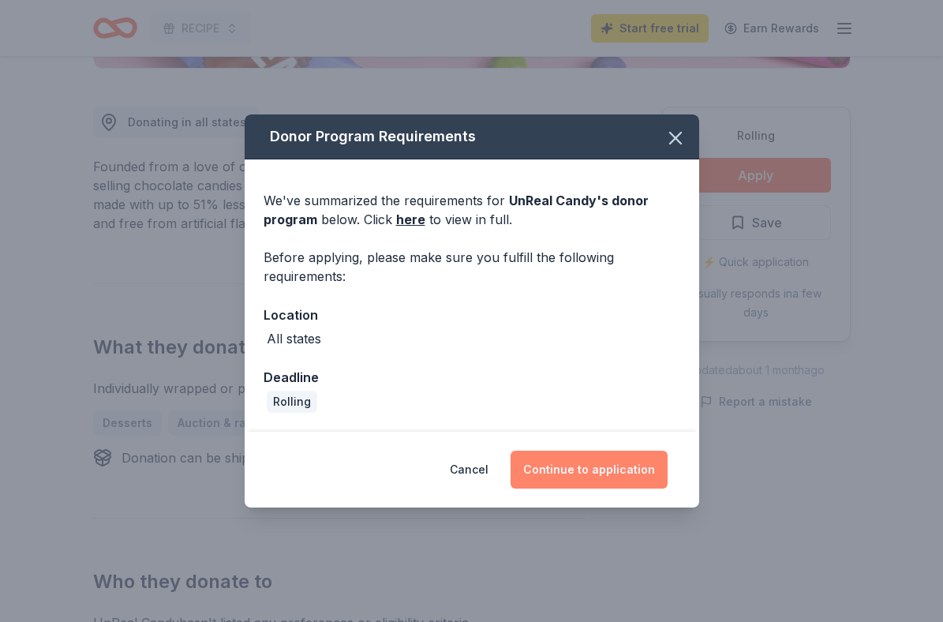
click at [586, 470] on button "Continue to application" at bounding box center [589, 470] width 157 height 38
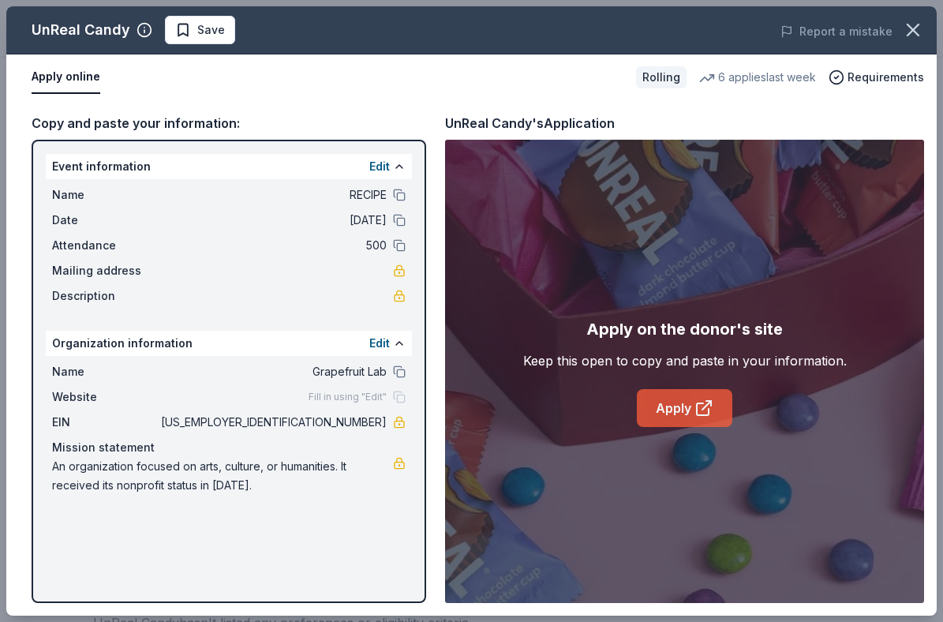
click at [680, 403] on link "Apply" at bounding box center [684, 408] width 95 height 38
click at [915, 25] on icon "button" at bounding box center [913, 30] width 22 height 22
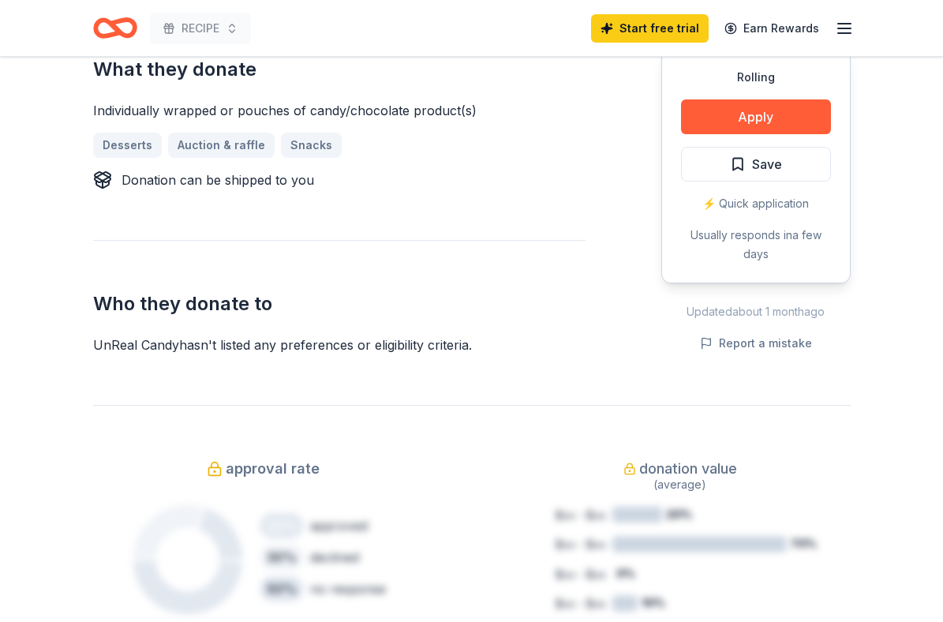
scroll to position [700, 0]
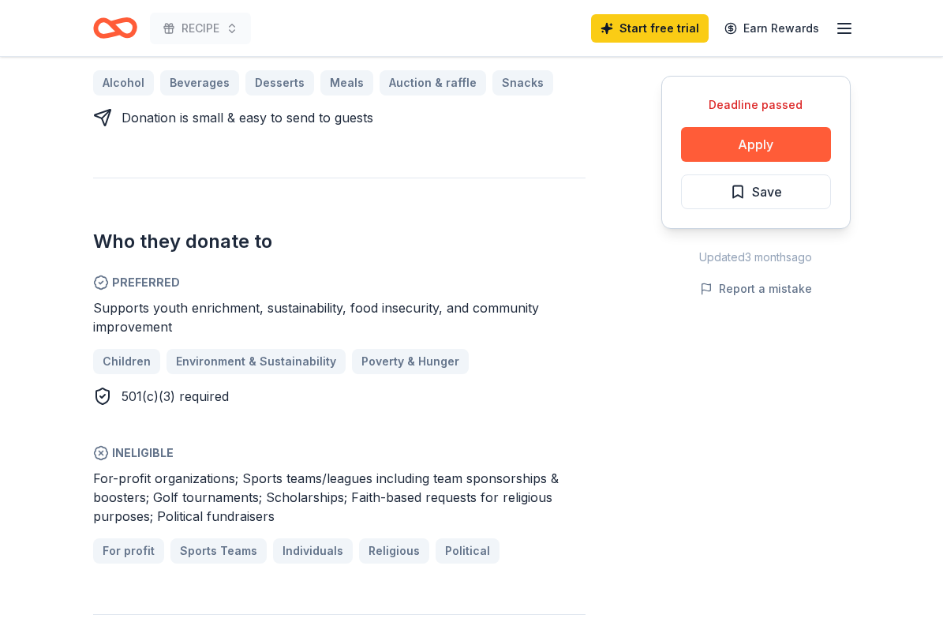
scroll to position [712, 0]
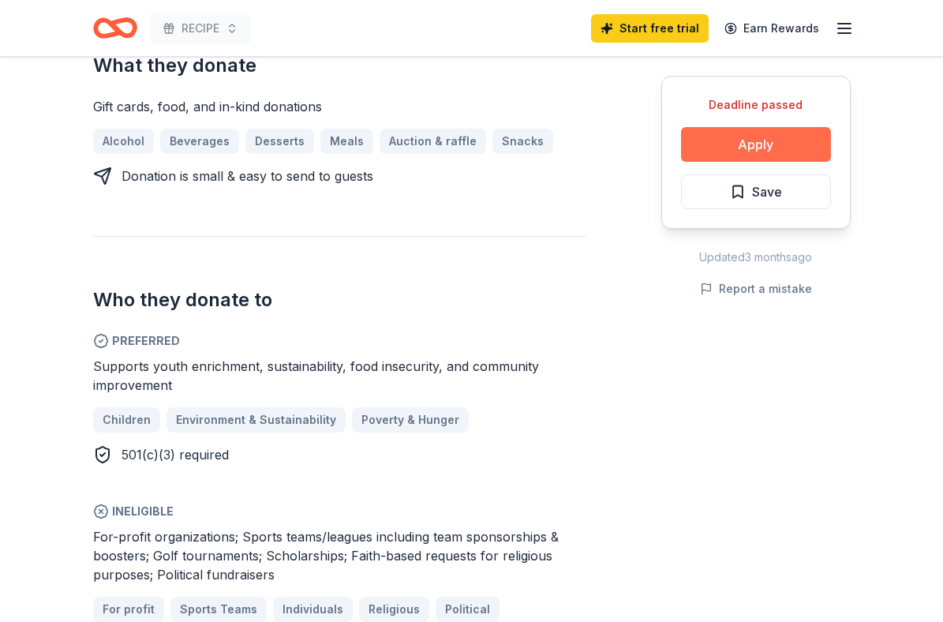
click at [727, 144] on button "Apply" at bounding box center [756, 144] width 150 height 35
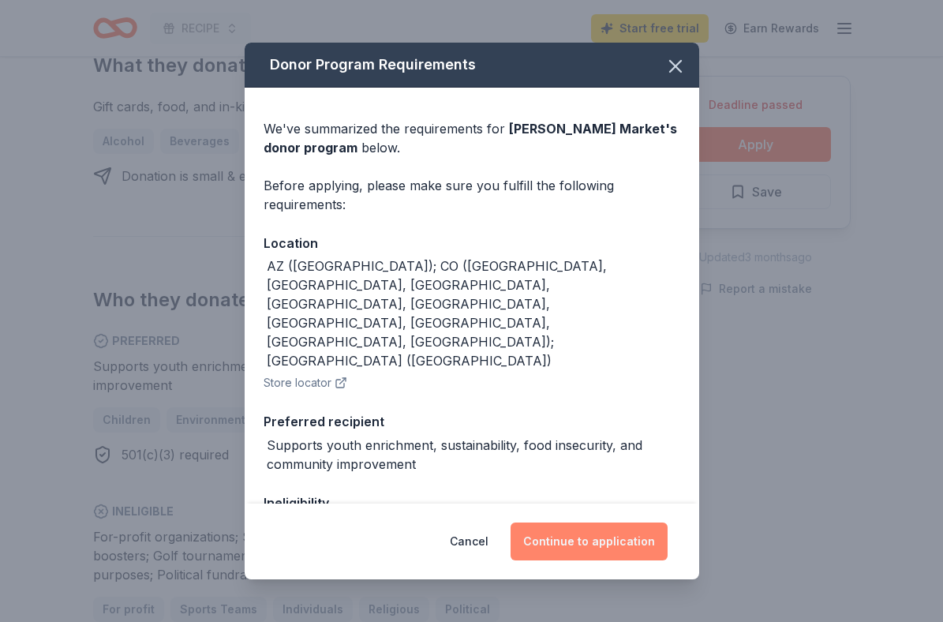
click at [549, 548] on button "Continue to application" at bounding box center [589, 541] width 157 height 38
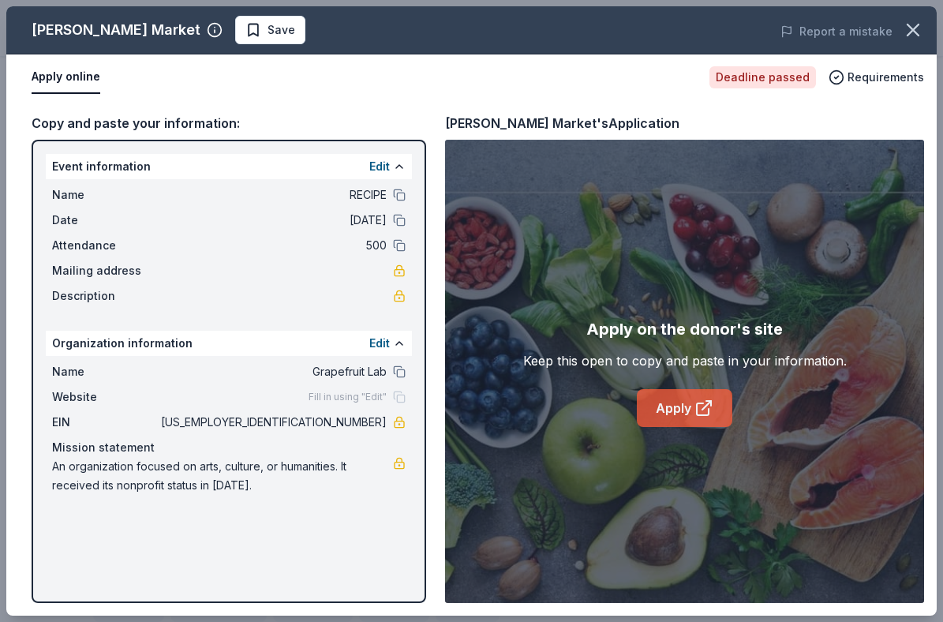
click at [672, 413] on link "Apply" at bounding box center [684, 408] width 95 height 38
